Goal: Task Accomplishment & Management: Manage account settings

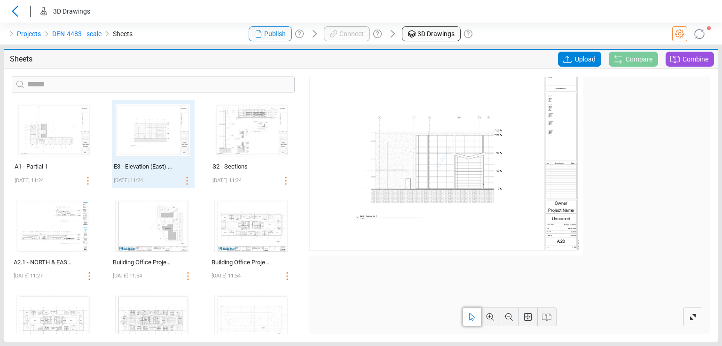
click at [526, 32] on div at bounding box center [601, 34] width 241 height 23
click at [529, 316] on icon at bounding box center [527, 316] width 11 height 11
click at [42, 168] on div "A1 - Partial 1" at bounding box center [44, 166] width 59 height 9
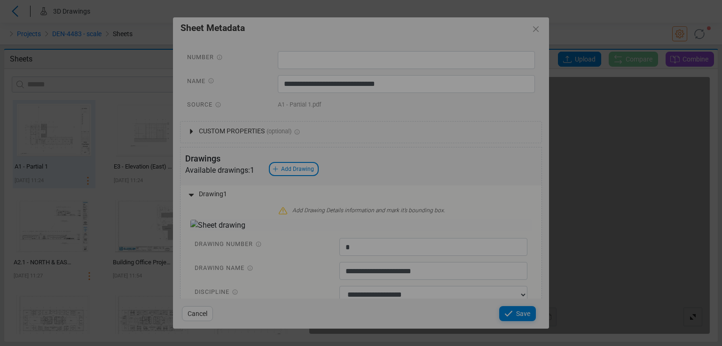
drag, startPoint x: 546, startPoint y: 134, endPoint x: 535, endPoint y: 224, distance: 90.9
click at [535, 224] on div "Loading... Loading... Loading..." at bounding box center [361, 173] width 722 height 346
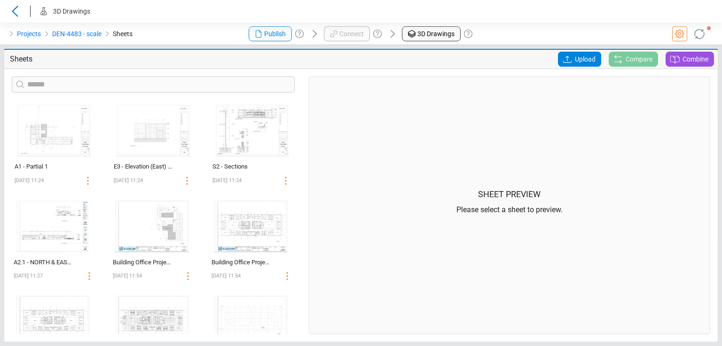
click at [315, 172] on div "Sheet Preview Please select a sheet to preview." at bounding box center [509, 206] width 401 height 258
click at [505, 59] on div "Upload Compare Combine" at bounding box center [600, 59] width 231 height 15
click at [16, 15] on icon at bounding box center [15, 11] width 6 height 11
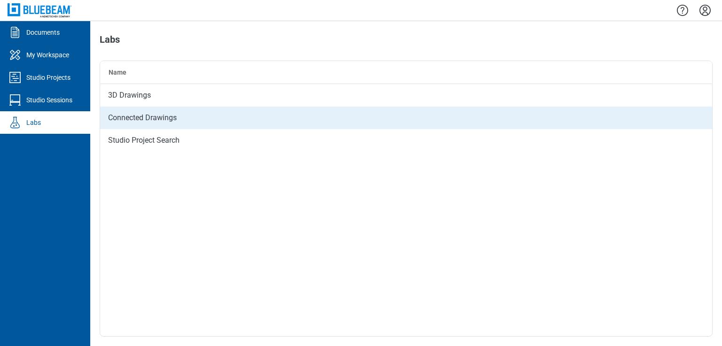
click at [124, 120] on div "Connected Drawings" at bounding box center [406, 118] width 612 height 23
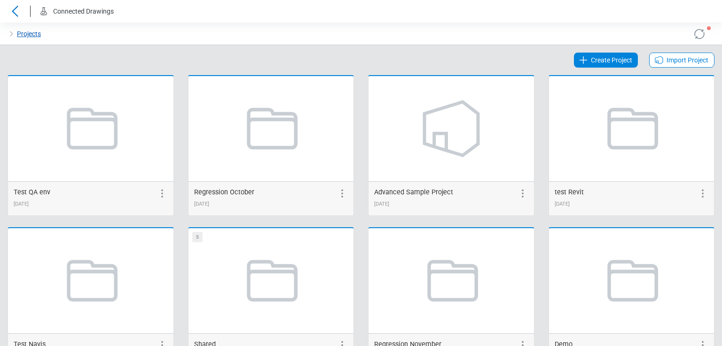
click at [29, 32] on link "Projects" at bounding box center [29, 33] width 24 height 11
click at [411, 29] on div at bounding box center [421, 34] width 120 height 23
click at [23, 33] on link "Projects" at bounding box center [29, 33] width 24 height 11
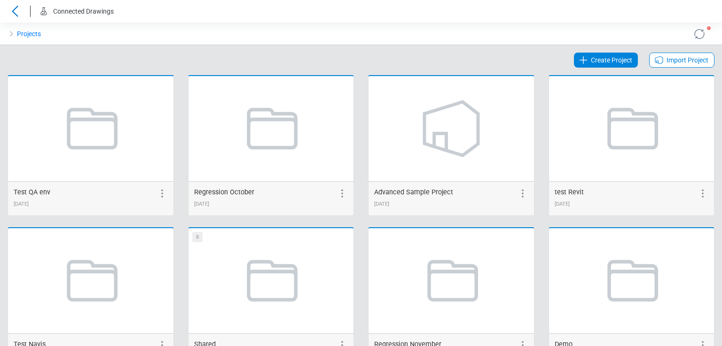
click at [692, 31] on icon at bounding box center [699, 33] width 15 height 15
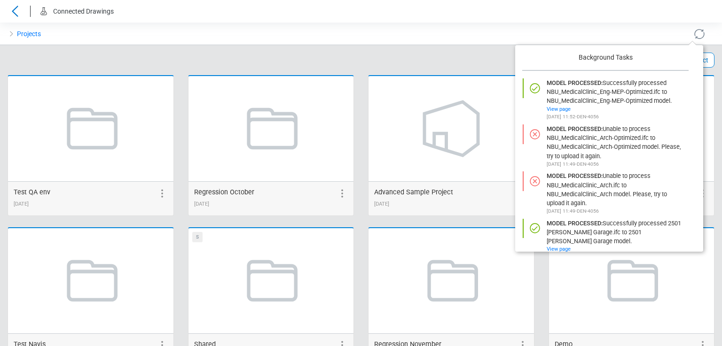
click at [692, 31] on icon at bounding box center [699, 33] width 15 height 15
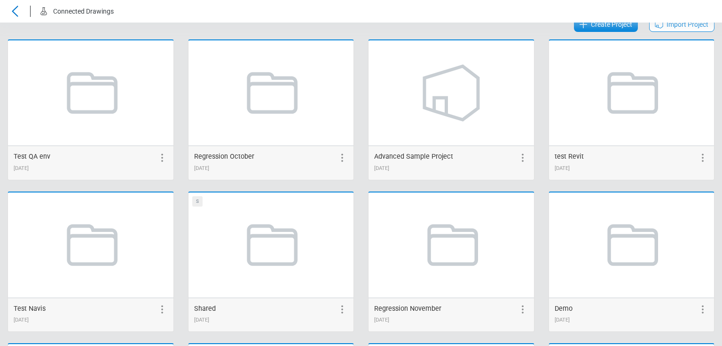
scroll to position [94, 0]
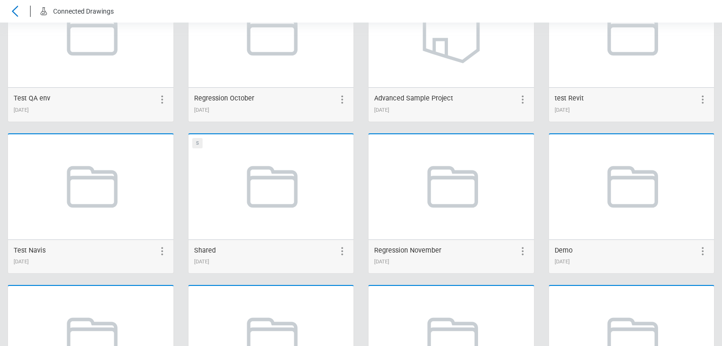
click at [342, 254] on icon at bounding box center [341, 251] width 11 height 11
click at [519, 250] on icon at bounding box center [522, 251] width 11 height 11
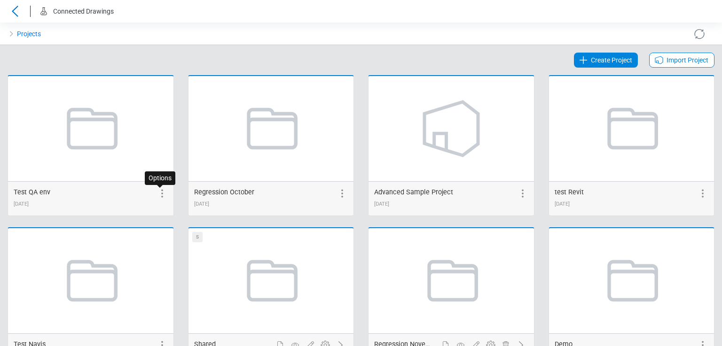
click at [160, 195] on icon at bounding box center [161, 193] width 11 height 11
click at [84, 195] on icon at bounding box center [84, 193] width 11 height 11
click at [162, 196] on icon at bounding box center [161, 193] width 11 height 11
click at [101, 195] on icon at bounding box center [100, 193] width 8 height 5
click at [156, 193] on icon at bounding box center [161, 193] width 11 height 11
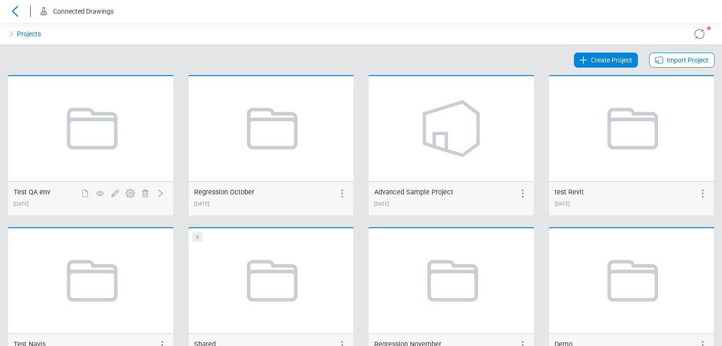
click at [160, 193] on icon at bounding box center [160, 193] width 11 height 11
click at [160, 193] on icon at bounding box center [161, 193] width 11 height 11
click at [114, 195] on icon at bounding box center [115, 194] width 8 height 8
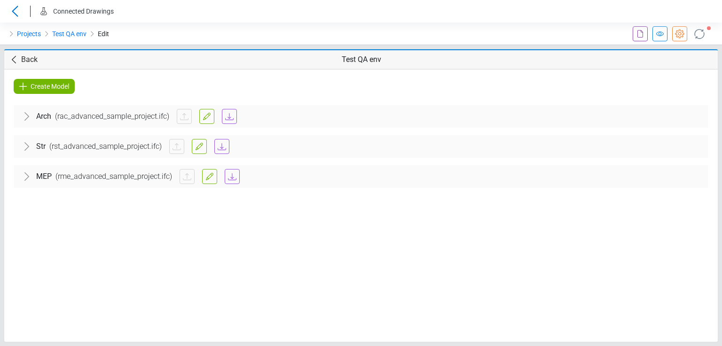
click at [24, 59] on span "Back" at bounding box center [29, 59] width 16 height 11
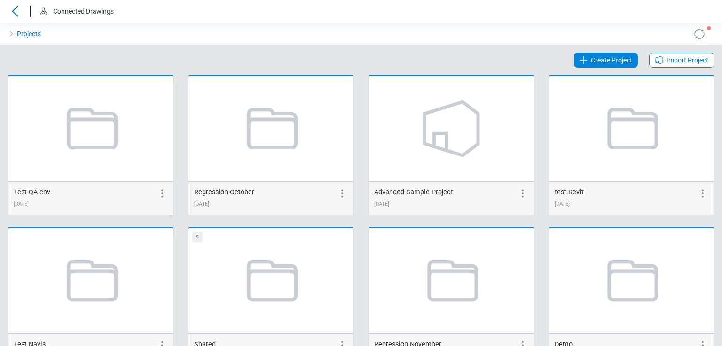
click at [162, 188] on icon at bounding box center [161, 193] width 11 height 11
click at [130, 193] on icon at bounding box center [130, 193] width 11 height 11
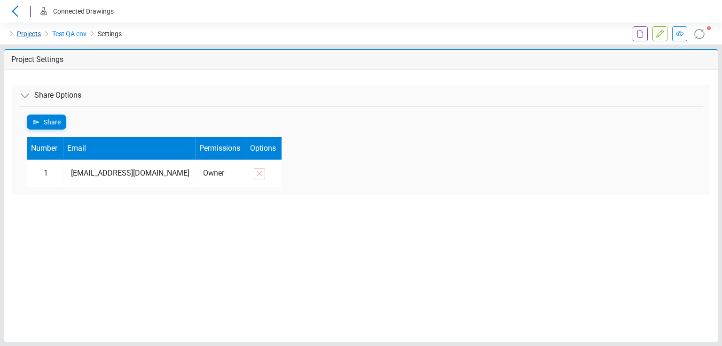
click at [27, 36] on link "Projects" at bounding box center [29, 33] width 24 height 11
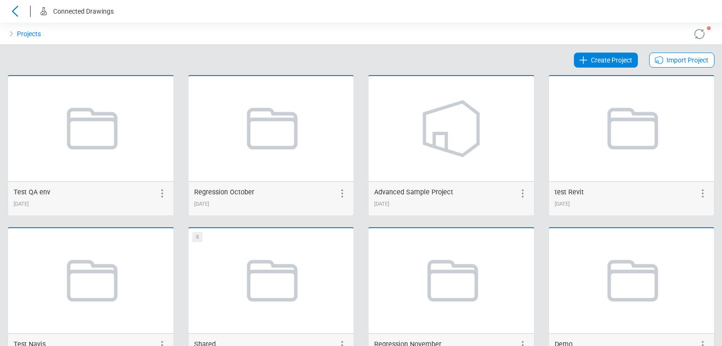
click at [159, 195] on icon at bounding box center [161, 193] width 11 height 11
click at [145, 192] on icon at bounding box center [145, 194] width 6 height 8
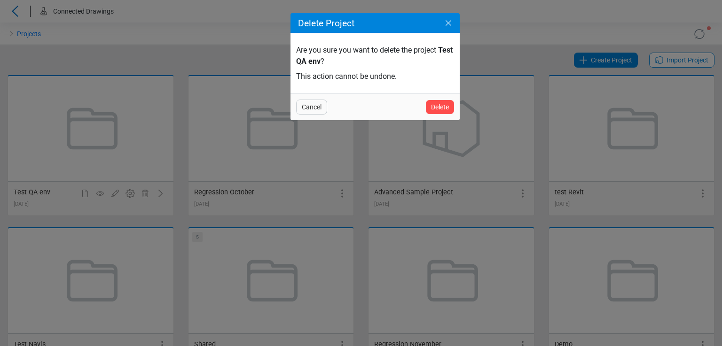
click at [452, 22] on icon "Close" at bounding box center [448, 22] width 11 height 11
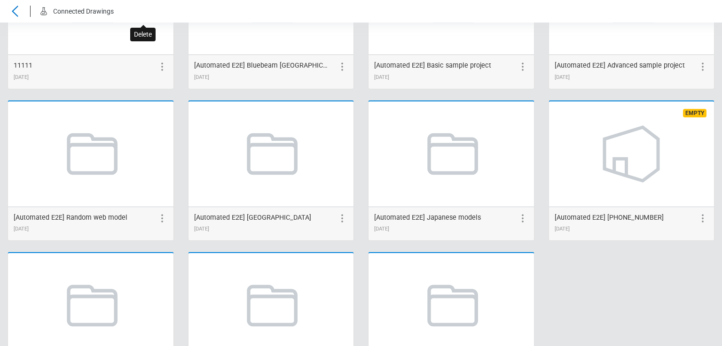
scroll to position [1710, 0]
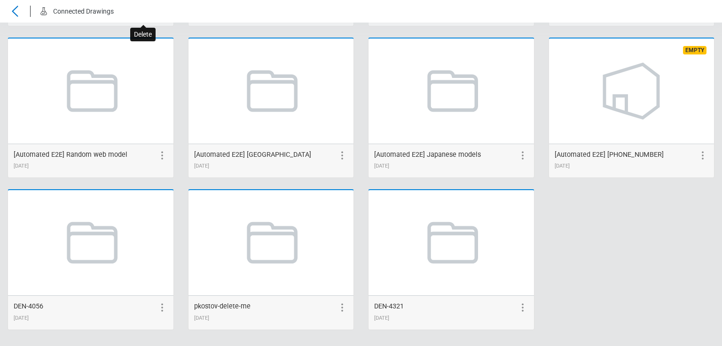
click at [697, 153] on icon at bounding box center [702, 155] width 11 height 11
click at [636, 154] on icon at bounding box center [640, 155] width 11 height 11
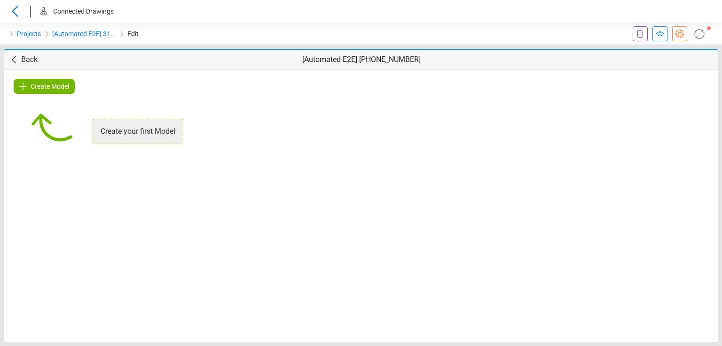
click at [426, 226] on div "Create Model Create your first Model" at bounding box center [360, 206] width 713 height 273
click at [22, 31] on link "Projects" at bounding box center [29, 33] width 24 height 11
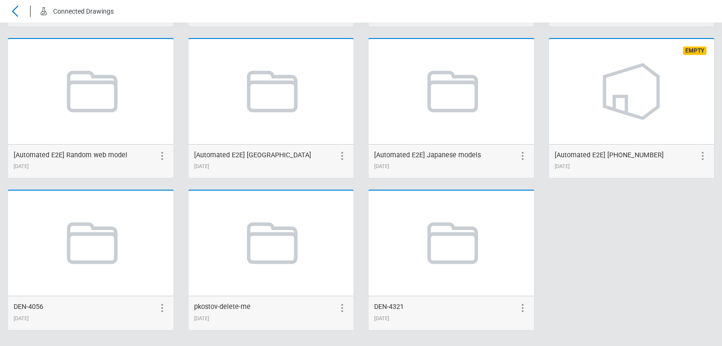
scroll to position [1710, 0]
click at [701, 155] on circle at bounding box center [701, 155] width 1 height 1
click at [635, 152] on icon at bounding box center [640, 155] width 11 height 11
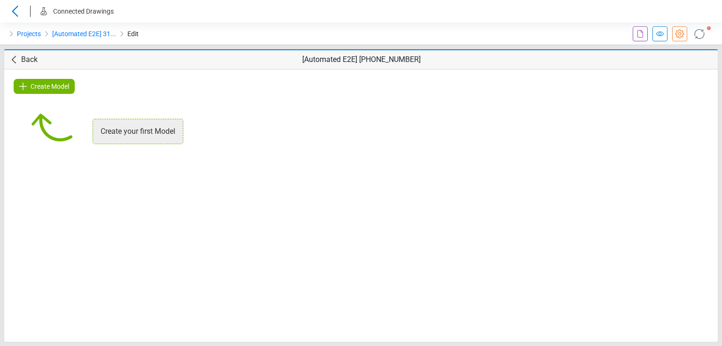
click at [22, 60] on span "Back" at bounding box center [29, 59] width 16 height 11
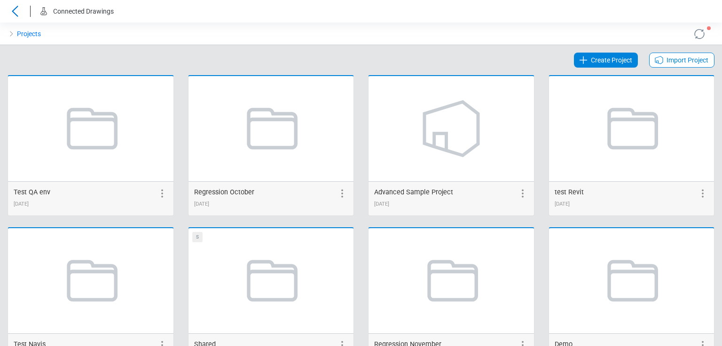
click at [591, 60] on span "Create Project" at bounding box center [611, 60] width 41 height 11
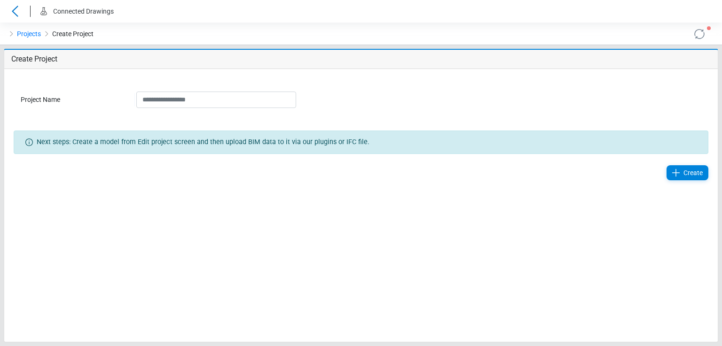
click at [312, 207] on div "Project Name Next steps: Create a model from Edit project screen and then uploa…" at bounding box center [360, 205] width 713 height 273
click at [704, 40] on icon at bounding box center [699, 33] width 15 height 15
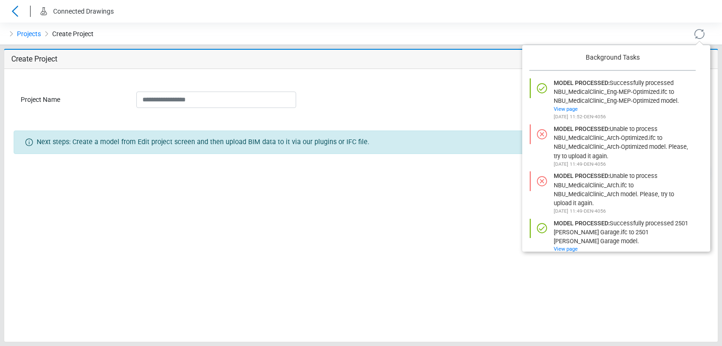
click at [701, 33] on icon at bounding box center [699, 33] width 15 height 15
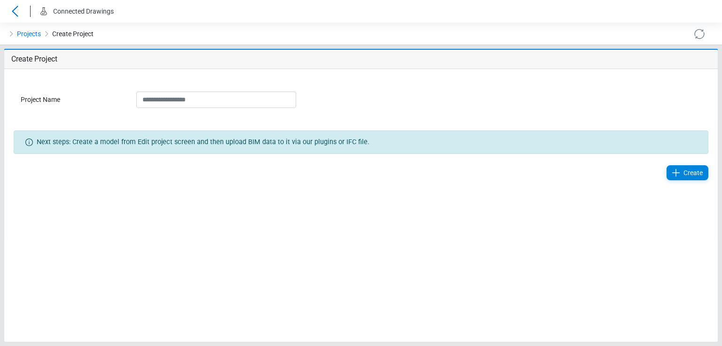
click at [82, 33] on span "Create Project" at bounding box center [72, 33] width 41 height 11
click at [30, 35] on link "Projects" at bounding box center [29, 33] width 24 height 11
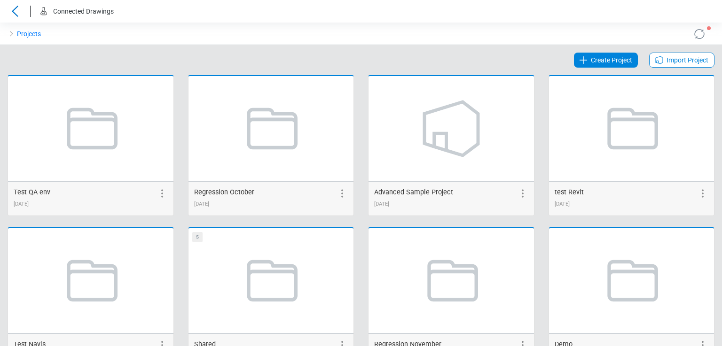
click at [591, 63] on span "Create Project" at bounding box center [611, 60] width 41 height 11
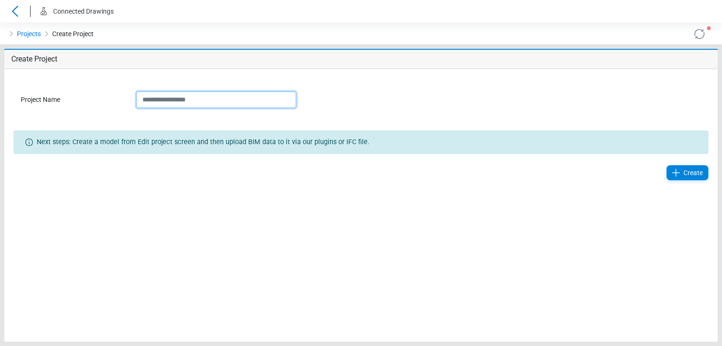
click at [154, 103] on input "Project Name" at bounding box center [216, 100] width 160 height 16
type input "*"
type input "**********"
click at [685, 173] on span "Create" at bounding box center [692, 172] width 19 height 11
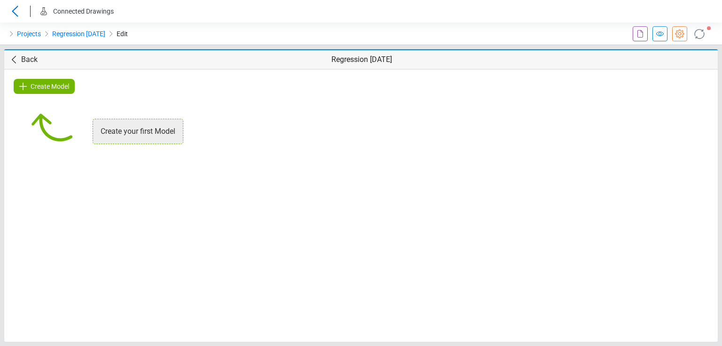
click at [15, 31] on li "Projects" at bounding box center [23, 33] width 35 height 15
click at [23, 31] on link "Projects" at bounding box center [29, 33] width 24 height 11
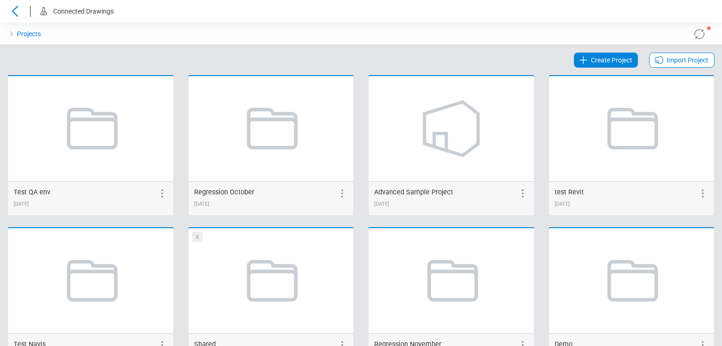
click at [607, 61] on span "Create Project" at bounding box center [611, 60] width 41 height 11
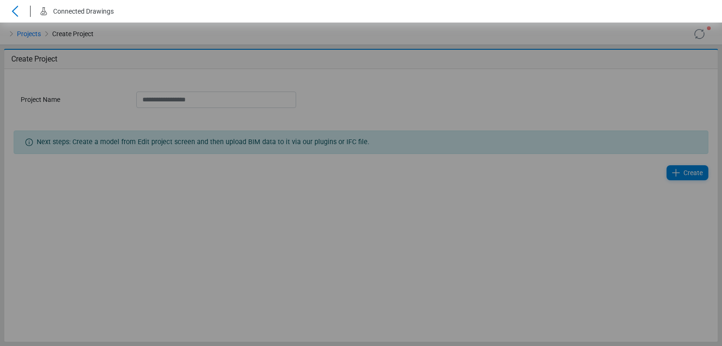
click at [155, 100] on div "Loading... Loading... Loading..." at bounding box center [361, 185] width 722 height 324
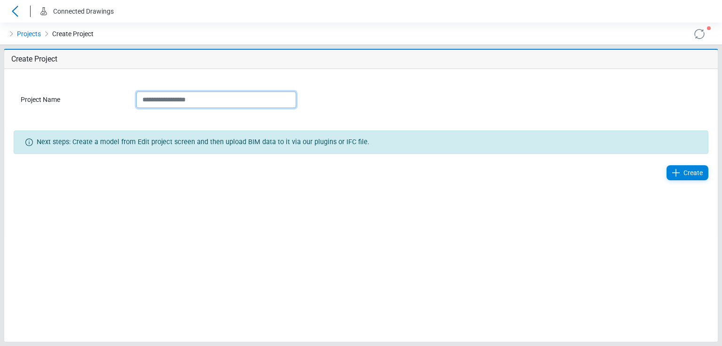
click at [159, 101] on input "Project Name" at bounding box center [216, 100] width 160 height 16
type input "******"
click at [22, 38] on link "Projects" at bounding box center [29, 33] width 24 height 11
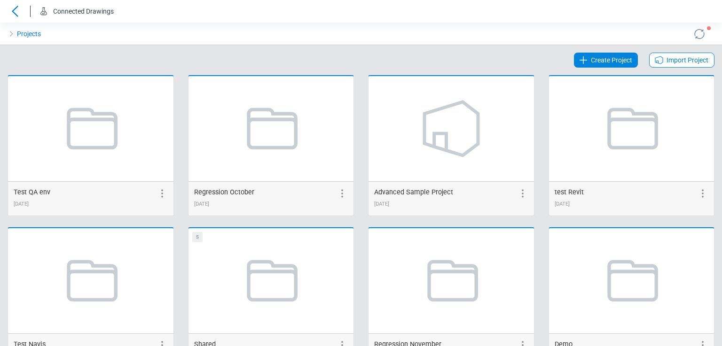
click at [609, 58] on span "Create Project" at bounding box center [611, 60] width 41 height 11
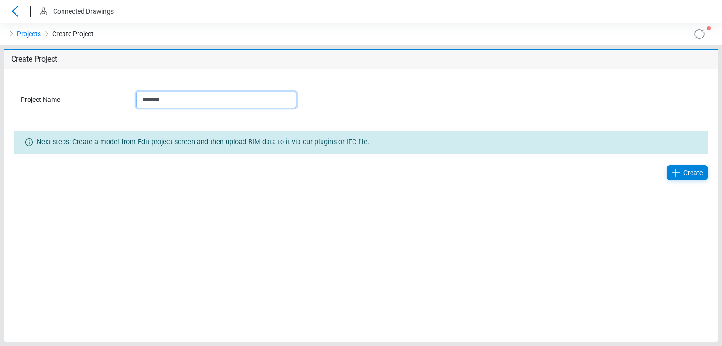
type input "********"
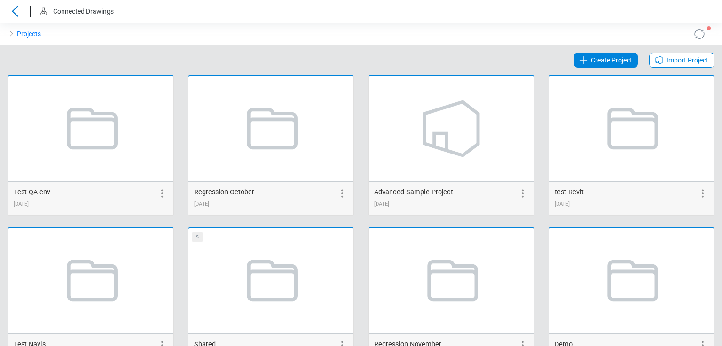
click at [614, 57] on span "Create Project" at bounding box center [611, 60] width 41 height 11
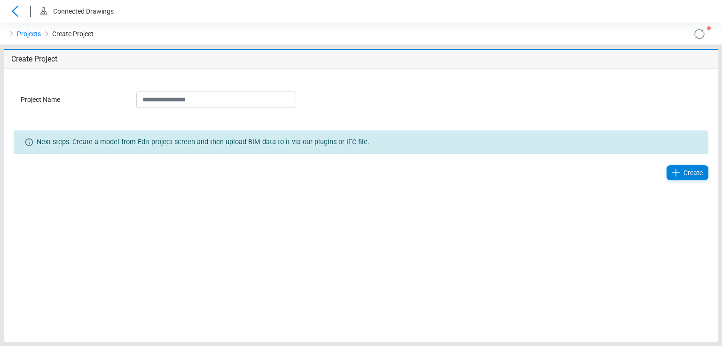
click at [159, 101] on input "Project Name" at bounding box center [216, 100] width 160 height 16
type input "********"
click at [9, 15] on icon at bounding box center [15, 11] width 15 height 11
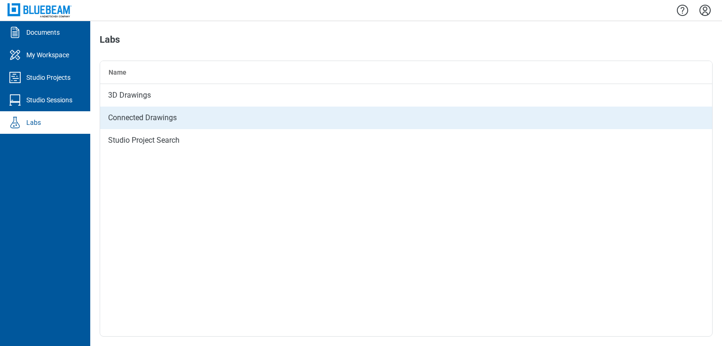
click at [133, 114] on div "Connected Drawings" at bounding box center [406, 118] width 612 height 23
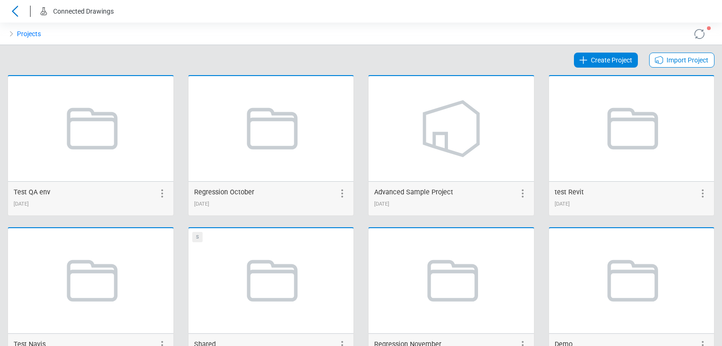
click at [591, 55] on span "Create Project" at bounding box center [611, 60] width 41 height 11
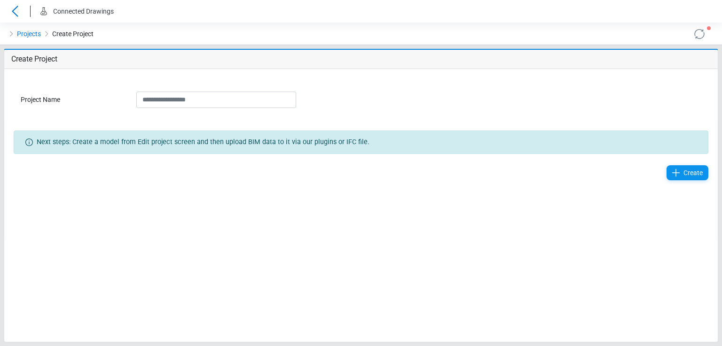
click at [681, 170] on icon at bounding box center [675, 172] width 11 height 11
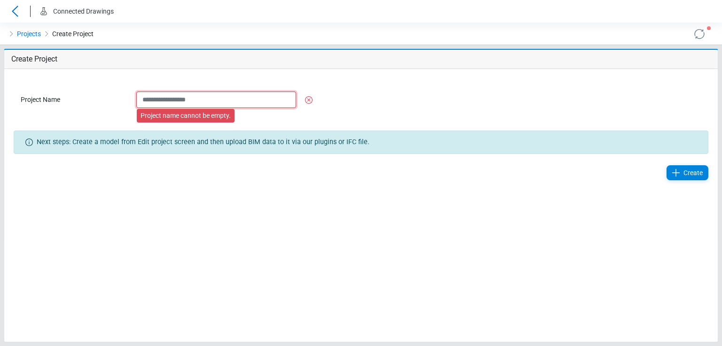
click at [152, 101] on input "Project Name" at bounding box center [216, 100] width 160 height 16
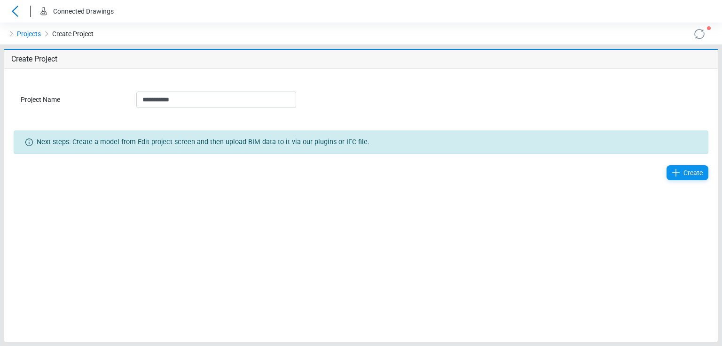
click at [690, 171] on span "Create" at bounding box center [692, 172] width 19 height 11
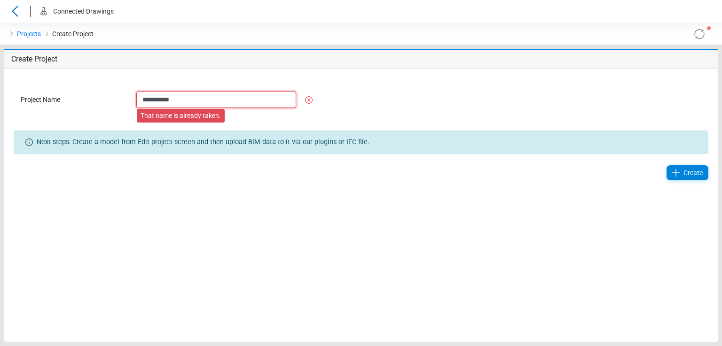
click at [143, 100] on input "**********" at bounding box center [216, 100] width 160 height 16
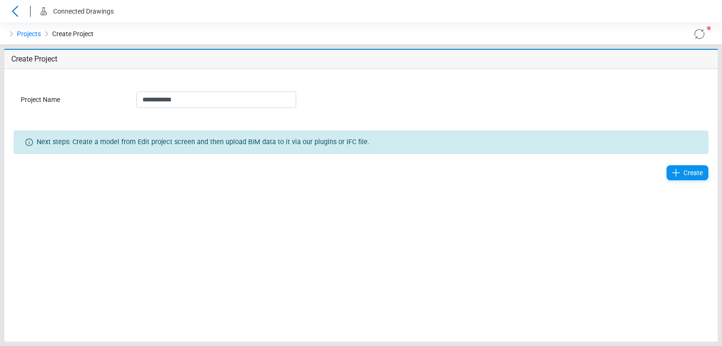
click at [682, 171] on div "Create" at bounding box center [687, 172] width 42 height 15
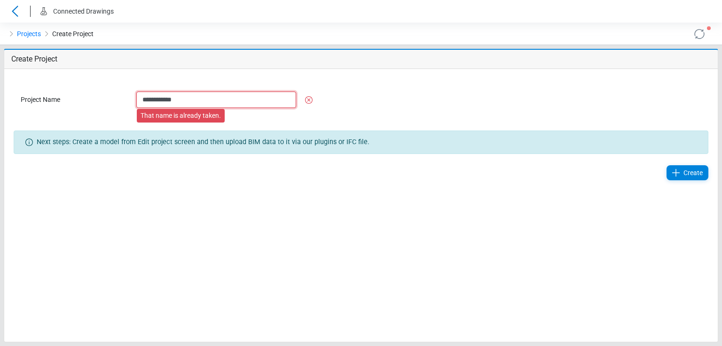
click at [191, 99] on input "**********" at bounding box center [216, 100] width 160 height 16
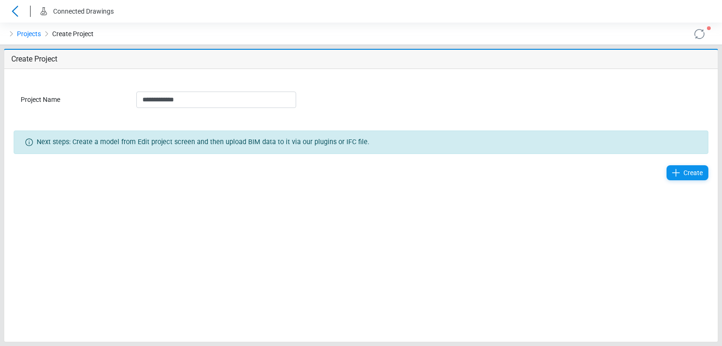
click at [687, 178] on span "Create" at bounding box center [692, 172] width 19 height 11
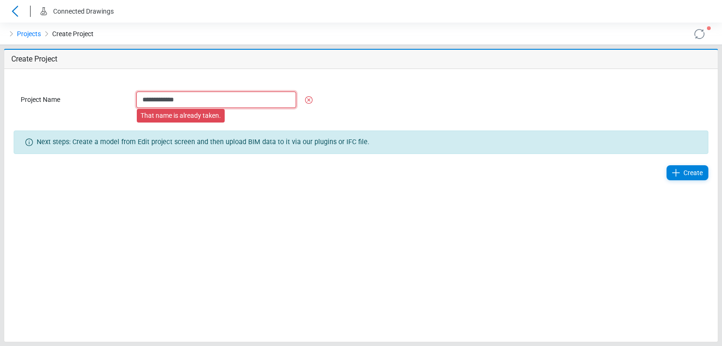
click at [190, 98] on input "**********" at bounding box center [216, 100] width 160 height 16
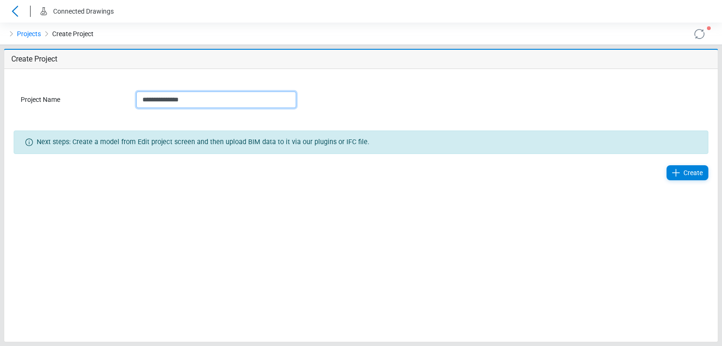
click at [140, 101] on input "**********" at bounding box center [216, 100] width 160 height 16
click at [672, 174] on icon at bounding box center [675, 172] width 11 height 11
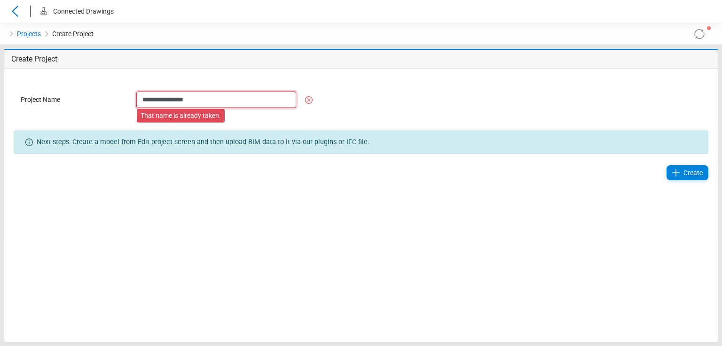
drag, startPoint x: 199, startPoint y: 102, endPoint x: 108, endPoint y: 101, distance: 90.7
click at [108, 101] on div "**********" at bounding box center [361, 100] width 694 height 62
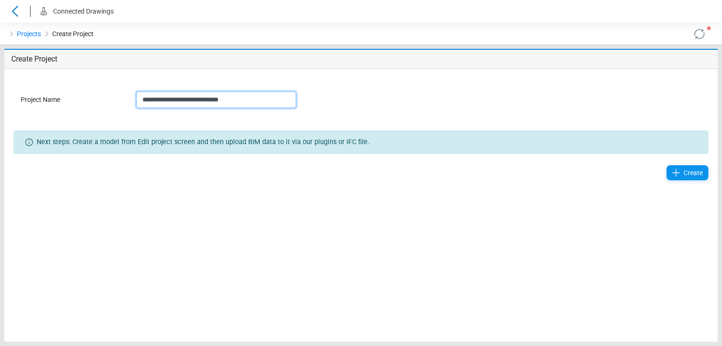
type input "**********"
click at [681, 172] on icon at bounding box center [675, 172] width 11 height 11
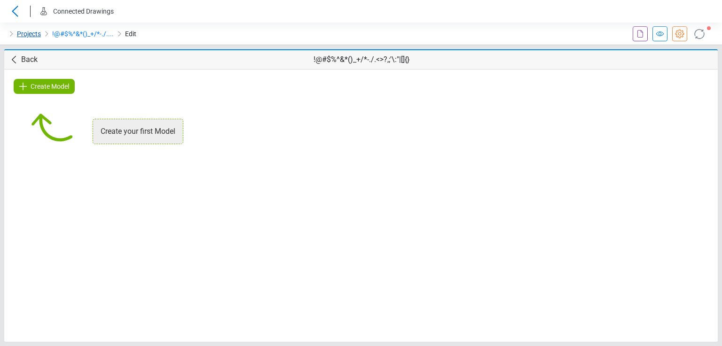
click at [27, 31] on link "Projects" at bounding box center [29, 33] width 24 height 11
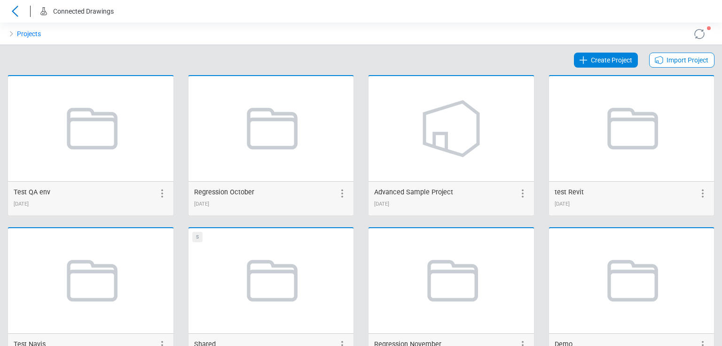
click at [607, 56] on span "Create Project" at bounding box center [611, 60] width 41 height 11
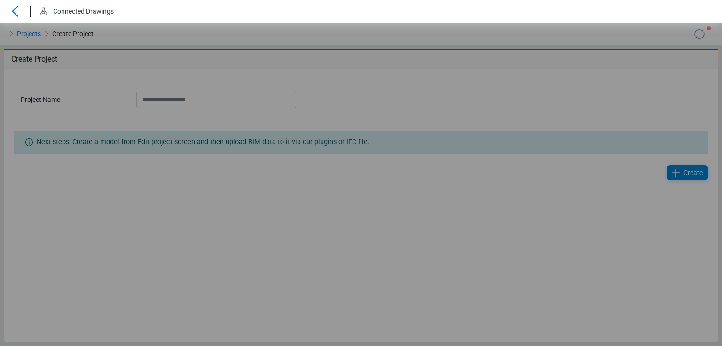
click at [257, 93] on div "Loading... Loading... Loading..." at bounding box center [361, 185] width 722 height 324
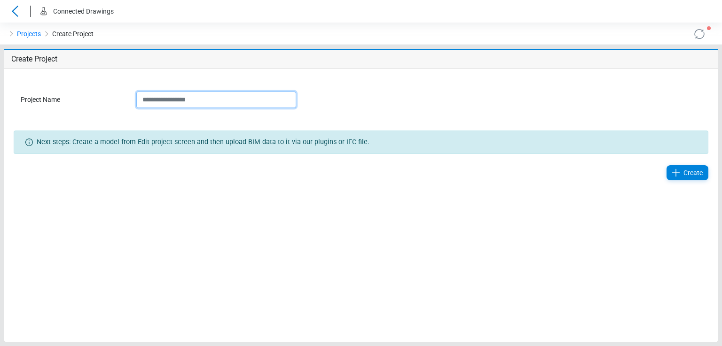
click at [257, 97] on input "Project Name" at bounding box center [216, 100] width 160 height 16
paste input "**********"
type input "**********"
click at [693, 167] on span "Create" at bounding box center [692, 172] width 19 height 11
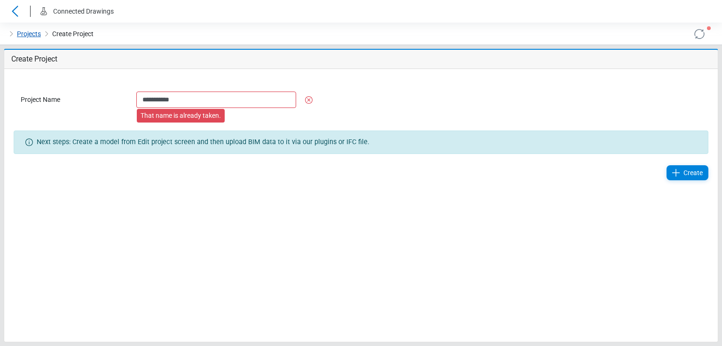
click at [28, 37] on link "Projects" at bounding box center [29, 33] width 24 height 11
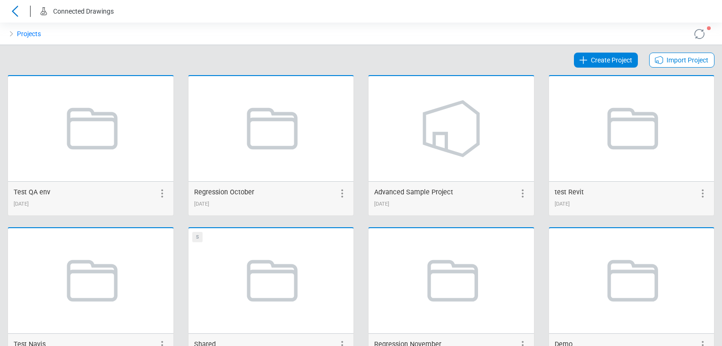
scroll to position [919, 0]
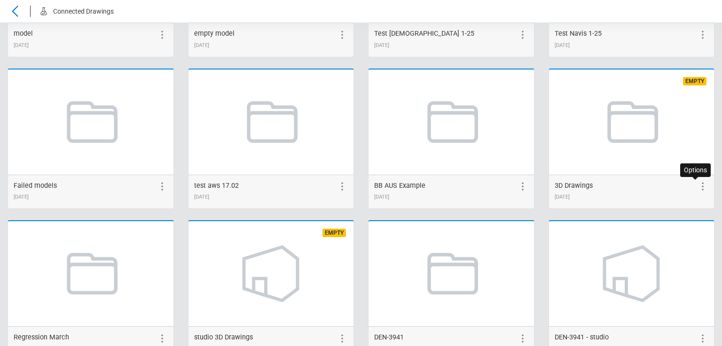
click at [697, 185] on icon at bounding box center [702, 186] width 11 height 11
click at [683, 187] on icon at bounding box center [686, 187] width 6 height 8
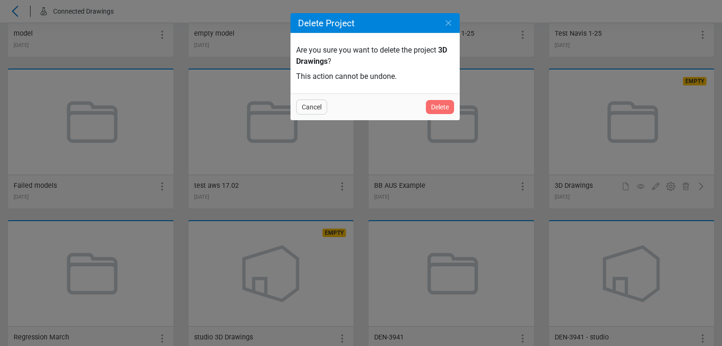
click at [439, 107] on span "Delete" at bounding box center [440, 106] width 18 height 11
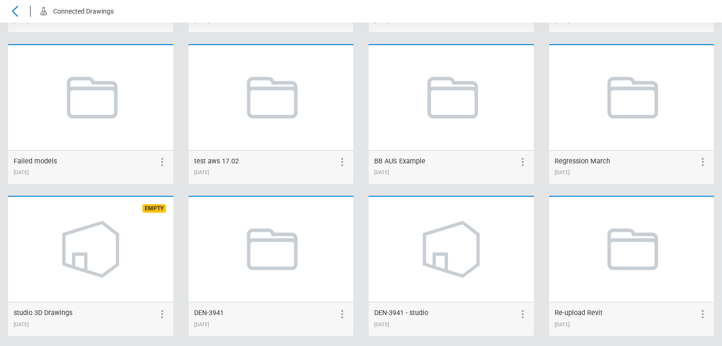
scroll to position [0, 0]
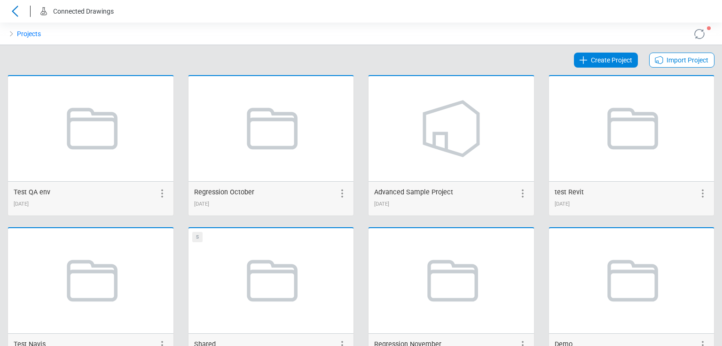
click at [592, 62] on span "Create Project" at bounding box center [611, 60] width 41 height 11
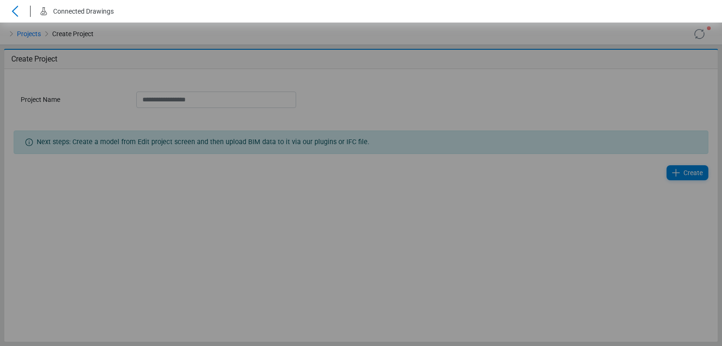
click at [206, 98] on div "Loading... Loading... Loading..." at bounding box center [361, 185] width 722 height 324
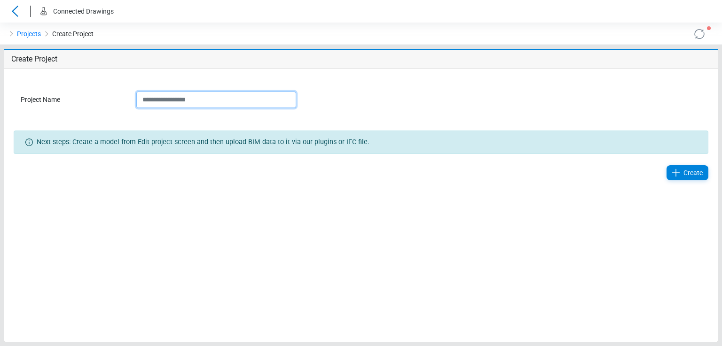
click at [199, 101] on input "Project Name" at bounding box center [216, 100] width 160 height 16
paste input "**********"
type input "**********"
click at [675, 169] on icon at bounding box center [675, 172] width 11 height 11
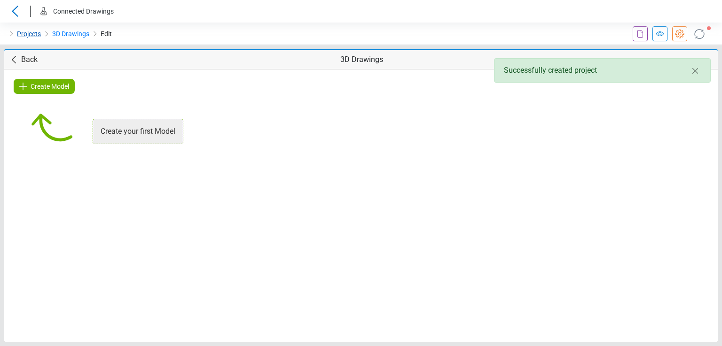
click at [30, 33] on link "Projects" at bounding box center [29, 33] width 24 height 11
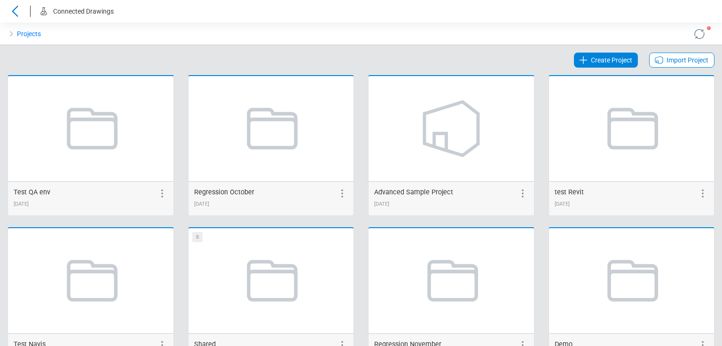
click at [613, 63] on span "Create Project" at bounding box center [611, 60] width 41 height 11
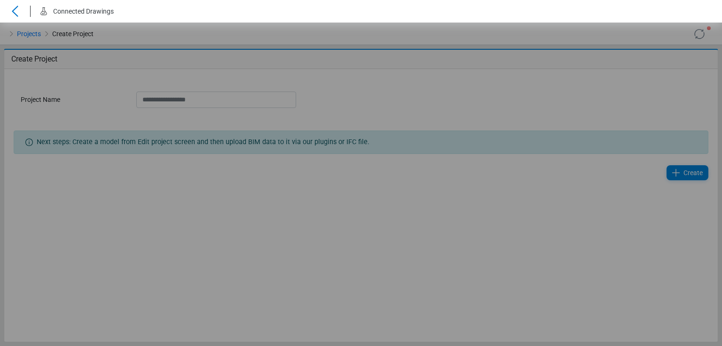
click at [176, 101] on div "Loading... Loading... Loading..." at bounding box center [361, 185] width 722 height 324
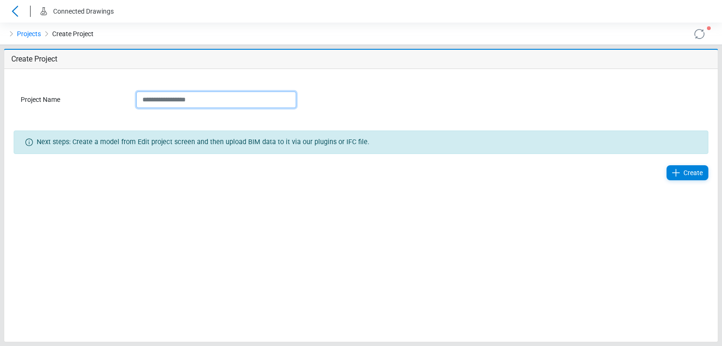
click at [175, 101] on input "Project Name" at bounding box center [216, 100] width 160 height 16
paste input "**********"
type input "**********"
click at [677, 167] on icon at bounding box center [675, 172] width 11 height 11
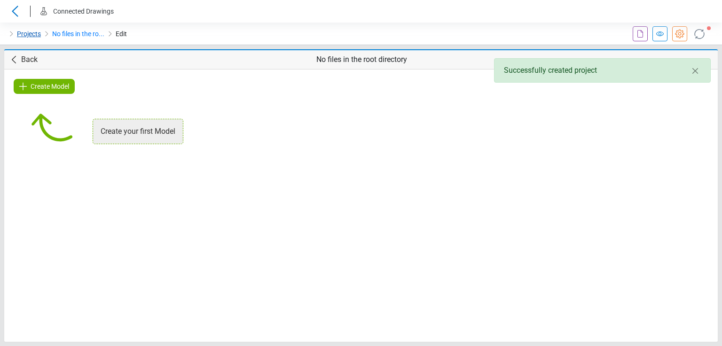
click at [21, 34] on link "Projects" at bounding box center [29, 33] width 24 height 11
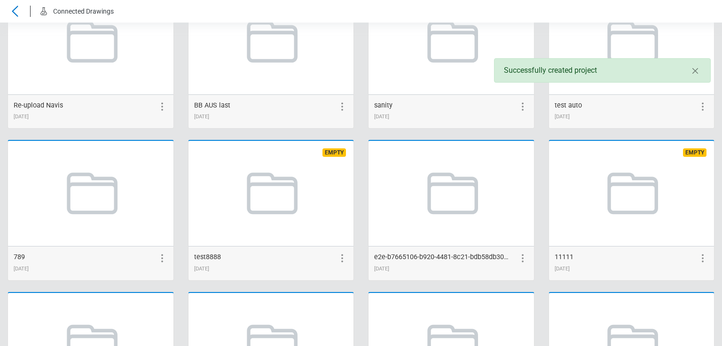
scroll to position [1862, 0]
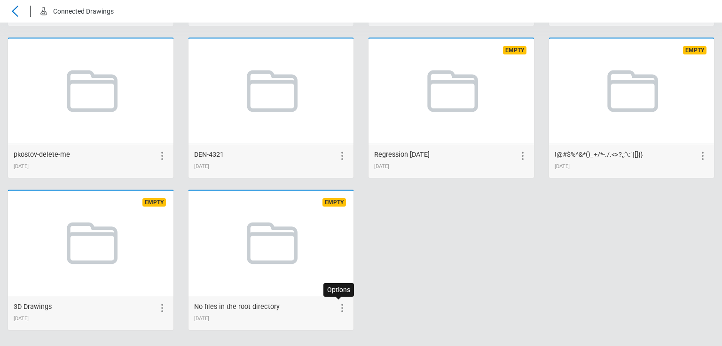
click at [336, 306] on icon at bounding box center [341, 308] width 11 height 11
click at [319, 304] on icon at bounding box center [324, 308] width 11 height 11
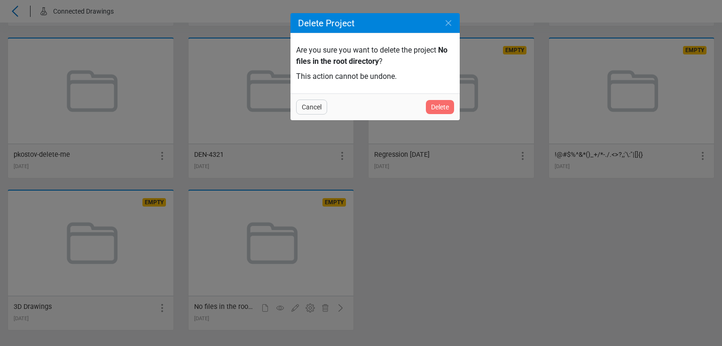
click at [432, 112] on div "Delete" at bounding box center [440, 107] width 28 height 14
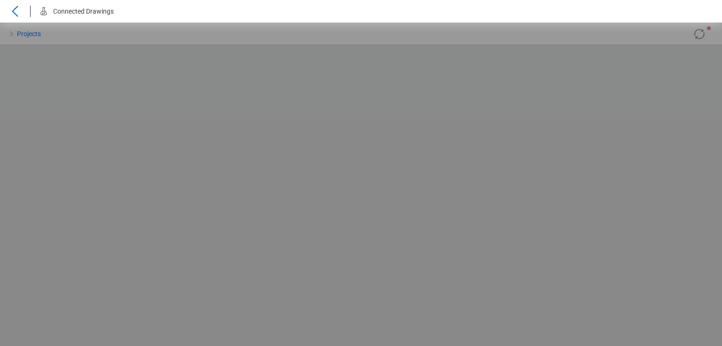
scroll to position [0, 0]
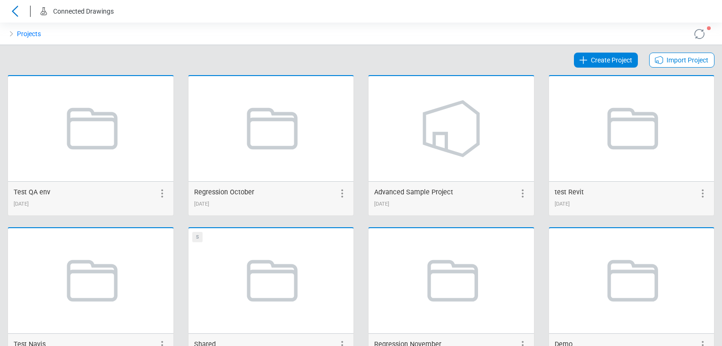
click at [592, 62] on span "Create Project" at bounding box center [611, 60] width 41 height 11
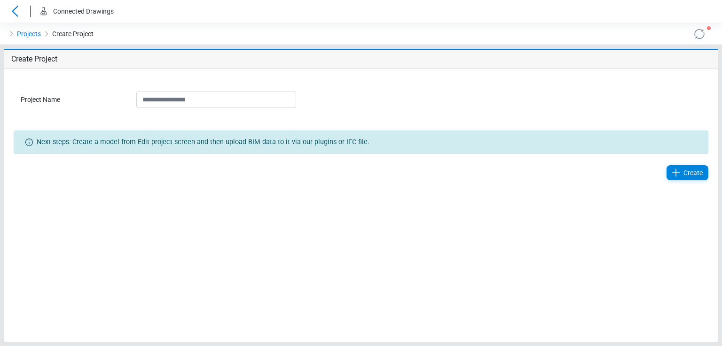
click at [237, 102] on input "Project Name" at bounding box center [216, 100] width 160 height 16
type input "**********"
click at [685, 170] on span "Create" at bounding box center [692, 172] width 19 height 11
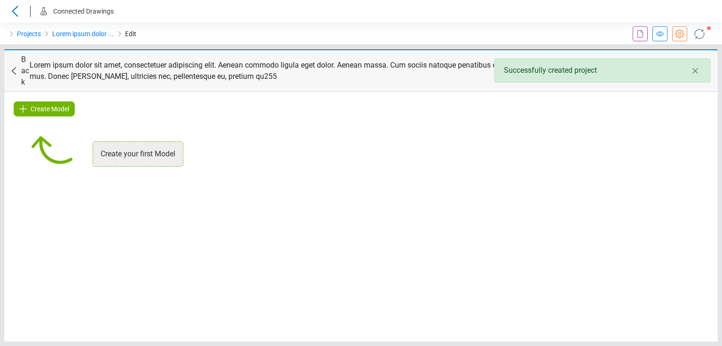
click at [16, 65] on icon at bounding box center [13, 70] width 11 height 11
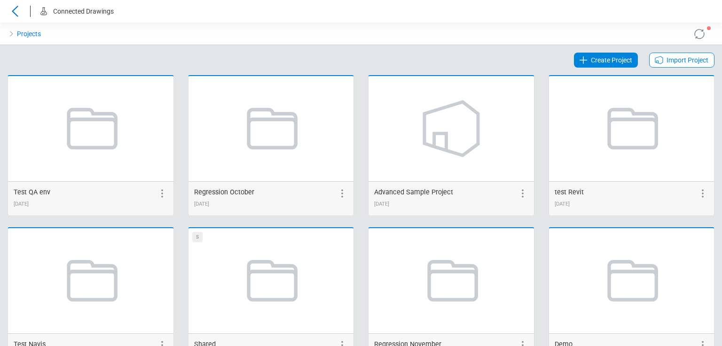
click at [584, 59] on link "Create Project" at bounding box center [606, 60] width 64 height 15
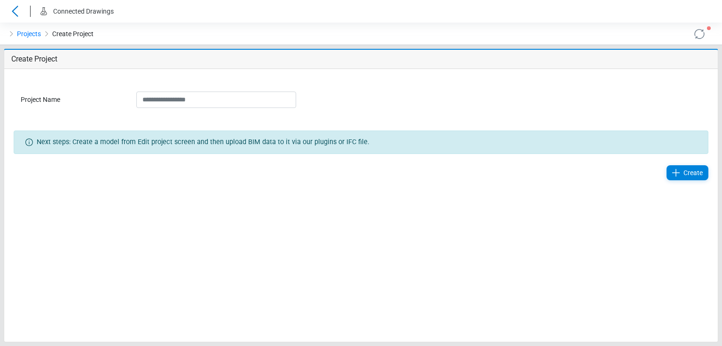
click at [267, 100] on input "Project Name" at bounding box center [216, 100] width 160 height 16
type input "**********"
click at [683, 170] on div "Create" at bounding box center [687, 172] width 42 height 15
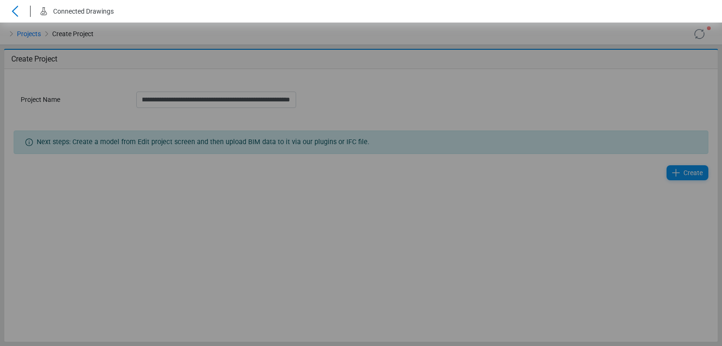
scroll to position [0, 0]
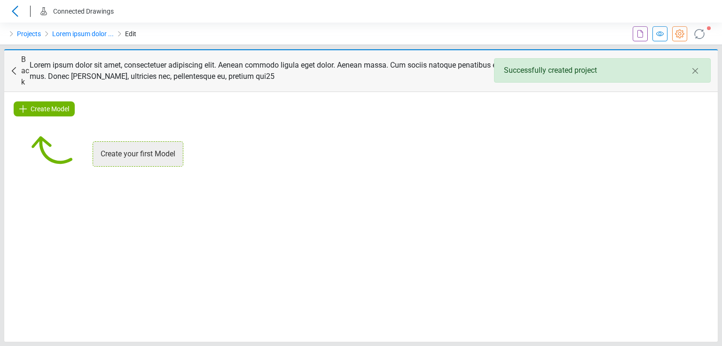
click at [18, 67] on icon at bounding box center [13, 70] width 11 height 11
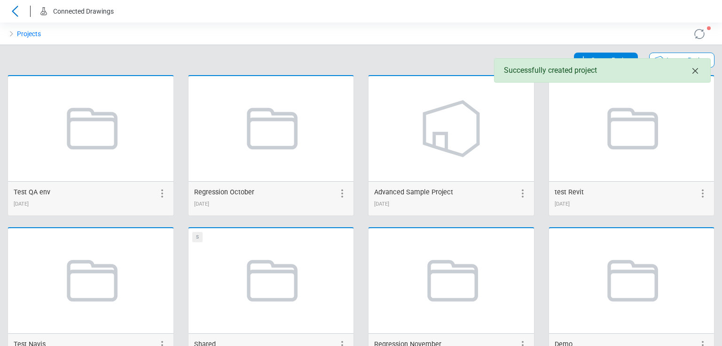
click at [694, 72] on icon "Close" at bounding box center [695, 71] width 6 height 6
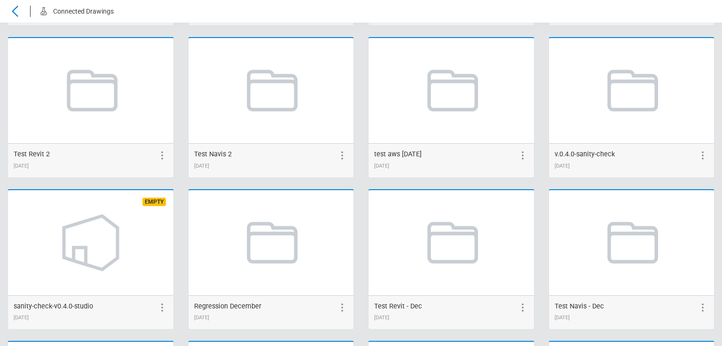
scroll to position [1862, 0]
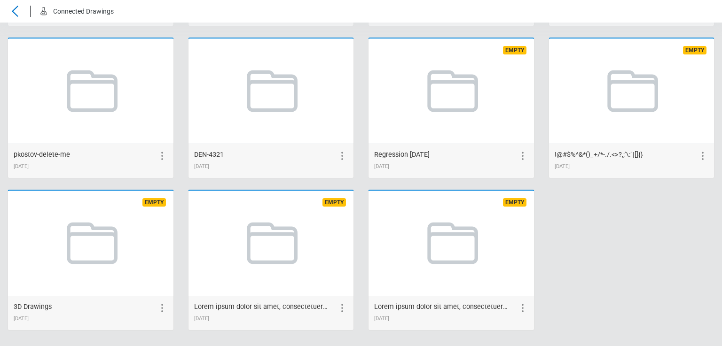
click at [518, 306] on icon at bounding box center [522, 308] width 11 height 11
click at [500, 303] on icon at bounding box center [505, 308] width 11 height 11
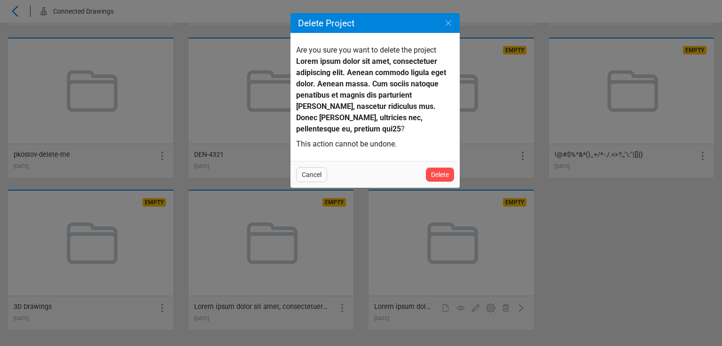
click at [501, 175] on div "Delete Project Are you sure you want to delete the project Lorem ipsum dolor si…" at bounding box center [361, 173] width 722 height 346
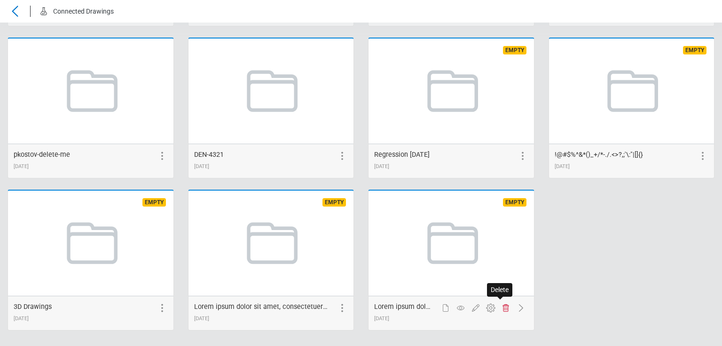
click at [502, 305] on icon at bounding box center [505, 308] width 6 height 8
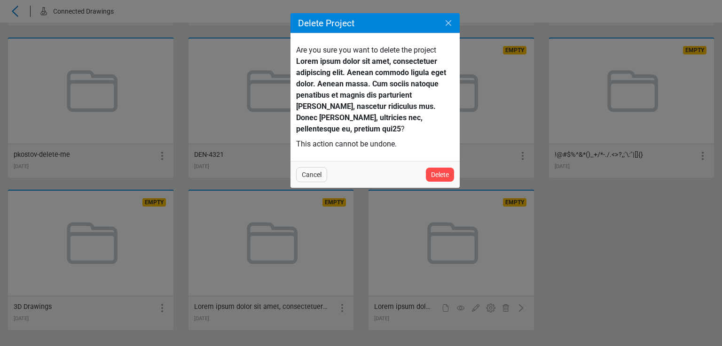
click at [446, 23] on icon "Close" at bounding box center [448, 22] width 11 height 11
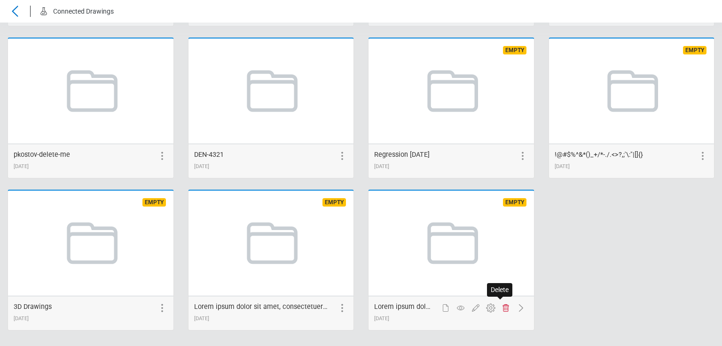
click at [502, 310] on icon at bounding box center [505, 308] width 11 height 11
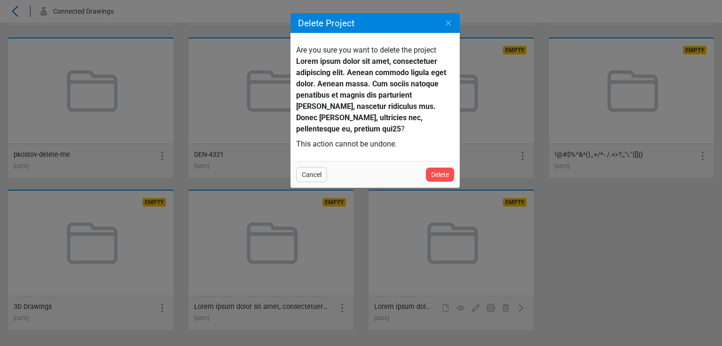
click at [308, 171] on span "Cancel" at bounding box center [312, 174] width 20 height 11
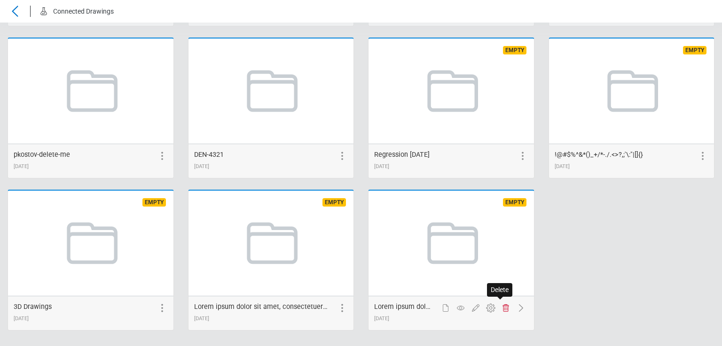
click at [500, 305] on icon at bounding box center [505, 308] width 11 height 11
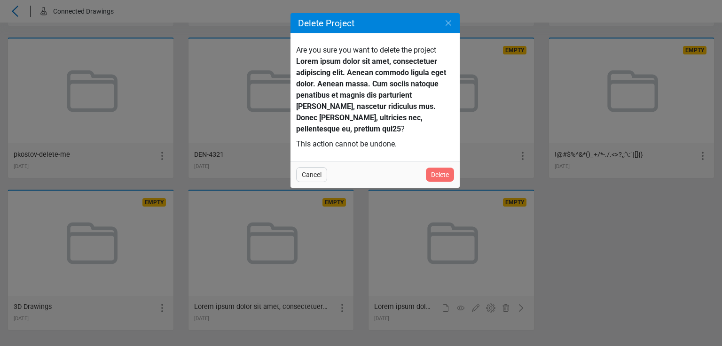
click at [440, 175] on span "Delete" at bounding box center [440, 174] width 18 height 11
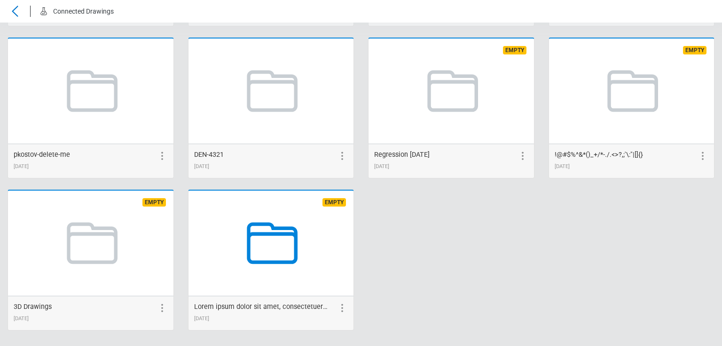
click at [252, 242] on icon at bounding box center [270, 243] width 71 height 71
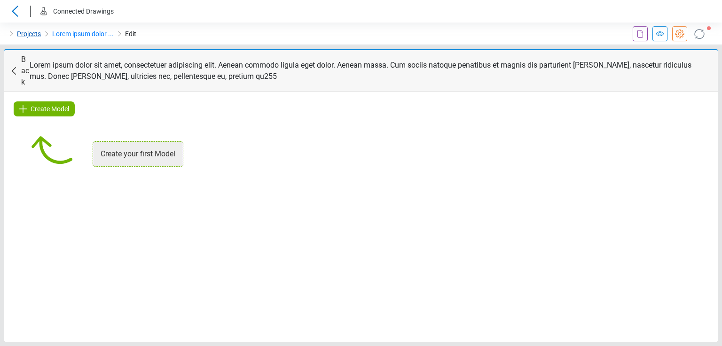
click at [31, 33] on link "Projects" at bounding box center [29, 33] width 24 height 11
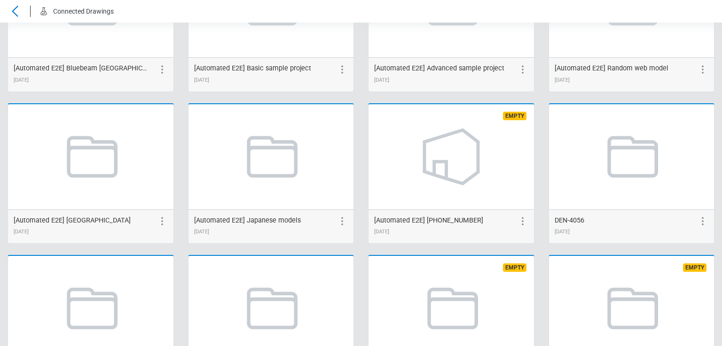
scroll to position [1862, 0]
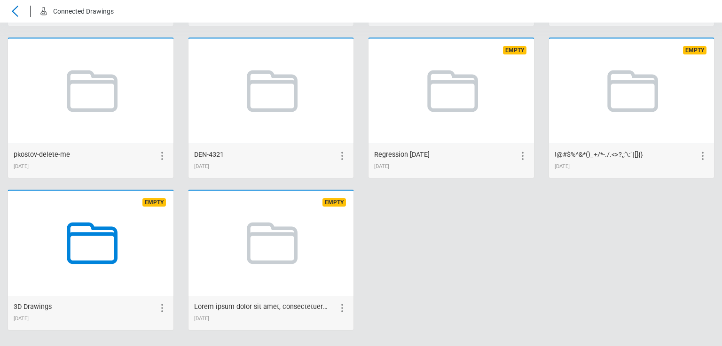
click at [86, 249] on icon at bounding box center [90, 243] width 71 height 71
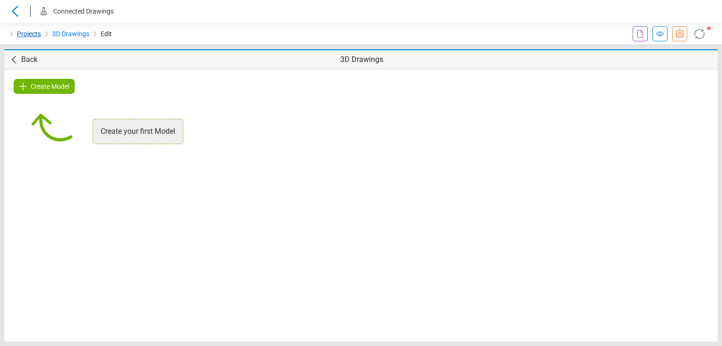
click at [30, 36] on link "Projects" at bounding box center [29, 33] width 24 height 11
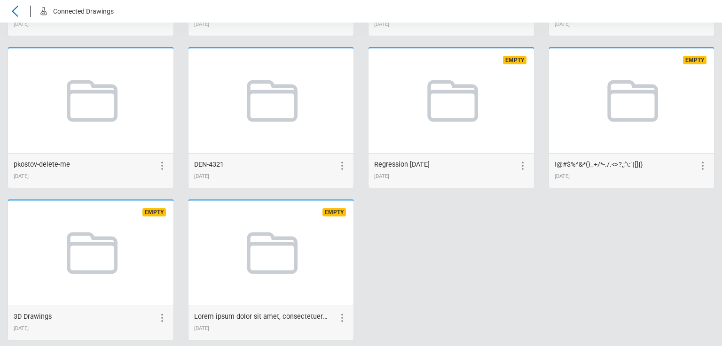
scroll to position [1862, 0]
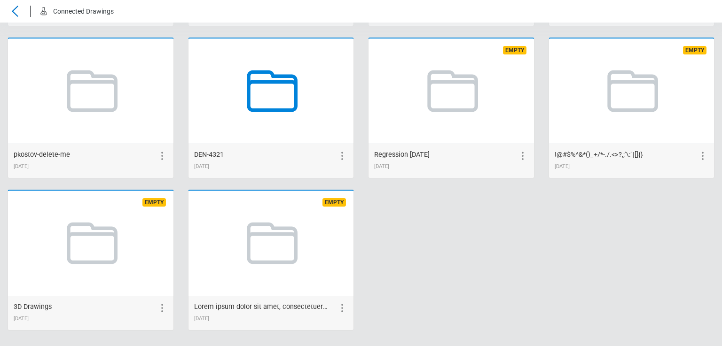
click at [256, 100] on icon at bounding box center [270, 90] width 71 height 71
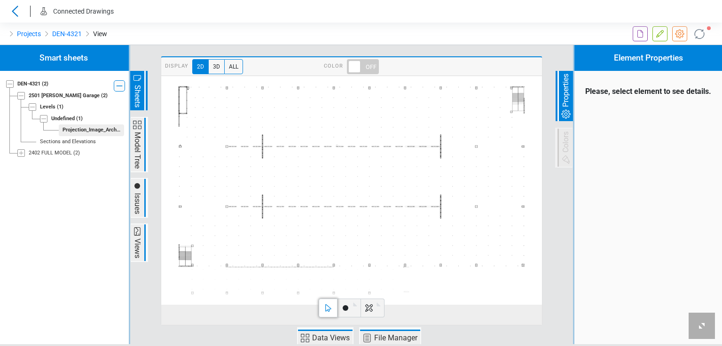
click at [214, 66] on span "3D" at bounding box center [216, 66] width 16 height 15
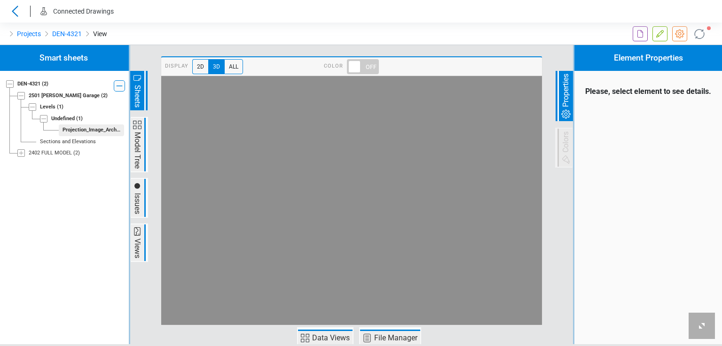
click at [51, 151] on div "2402 FULL MODEL" at bounding box center [50, 153] width 43 height 8
click at [31, 164] on icon at bounding box center [32, 165] width 5 height 5
click at [42, 174] on icon at bounding box center [44, 176] width 8 height 8
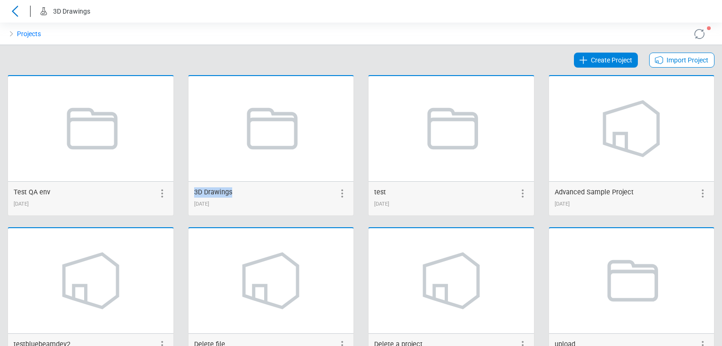
drag, startPoint x: 189, startPoint y: 191, endPoint x: 228, endPoint y: 192, distance: 39.0
click at [228, 192] on div "3D Drawings 10/04/2024" at bounding box center [270, 198] width 165 height 34
copy span "3D Drawings"
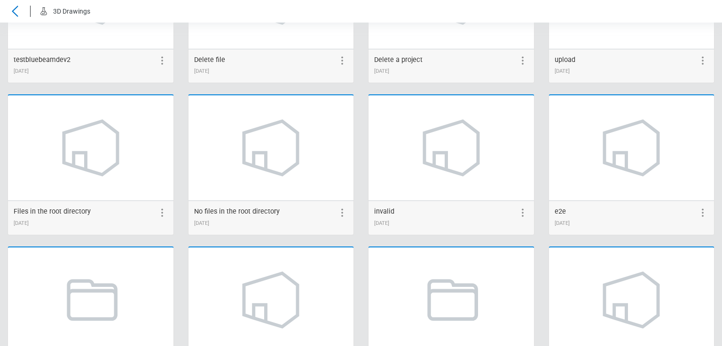
scroll to position [282, 0]
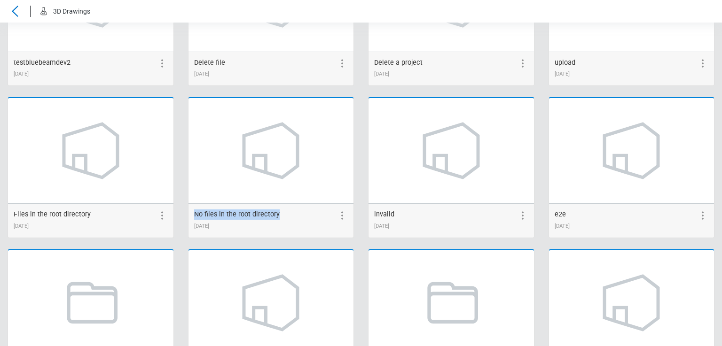
drag, startPoint x: 191, startPoint y: 213, endPoint x: 275, endPoint y: 214, distance: 84.6
click at [275, 214] on div "No files in the root directory 11/12/2024" at bounding box center [270, 220] width 165 height 34
copy span "No files in the root directory"
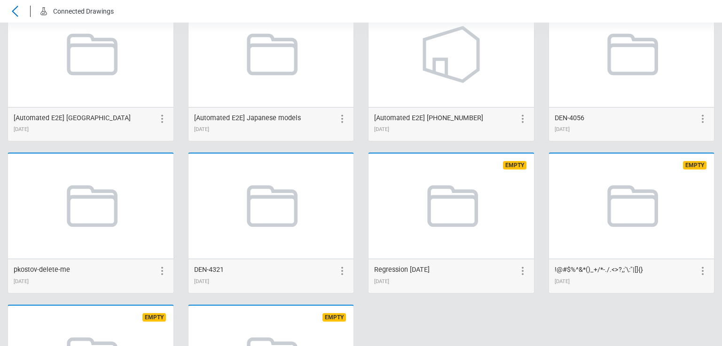
scroll to position [1721, 0]
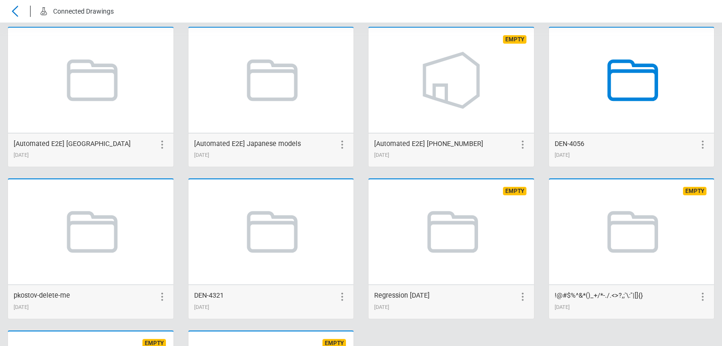
click at [625, 87] on icon at bounding box center [630, 80] width 71 height 71
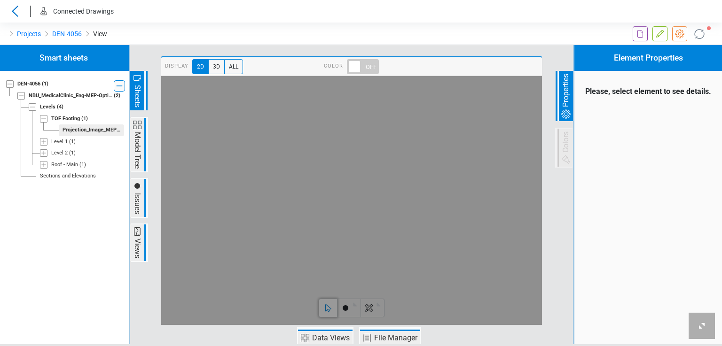
click at [211, 66] on span "3D" at bounding box center [216, 66] width 16 height 15
drag, startPoint x: 395, startPoint y: 218, endPoint x: 385, endPoint y: 222, distance: 10.1
click at [347, 218] on div "Loading... Loading... Loading..." at bounding box center [351, 200] width 381 height 249
drag, startPoint x: 385, startPoint y: 222, endPoint x: 416, endPoint y: 222, distance: 30.5
click at [416, 222] on div "Loading... Loading... Loading..." at bounding box center [351, 200] width 381 height 249
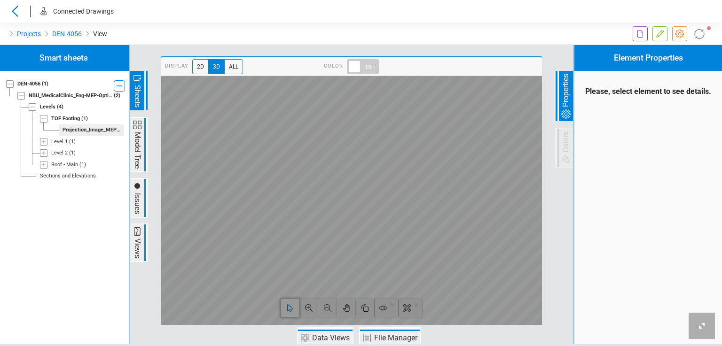
click at [658, 35] on icon at bounding box center [660, 34] width 8 height 8
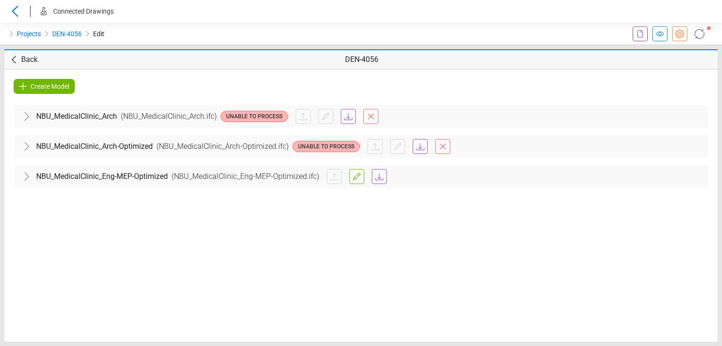
click at [652, 35] on link at bounding box center [659, 33] width 15 height 15
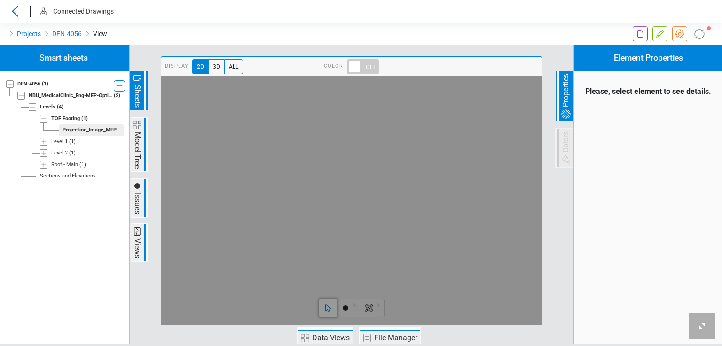
click at [139, 145] on span "Model Tree" at bounding box center [137, 150] width 11 height 39
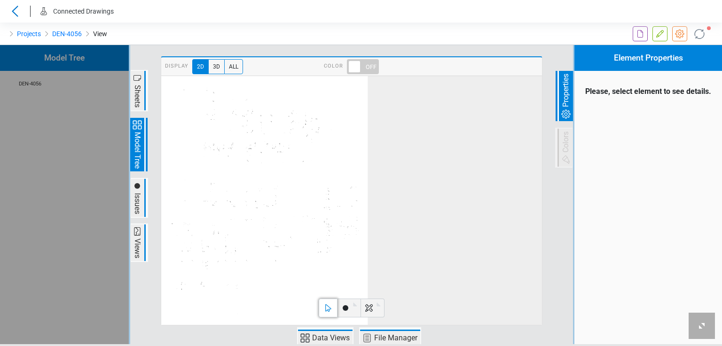
click at [211, 64] on span "3D" at bounding box center [216, 66] width 16 height 15
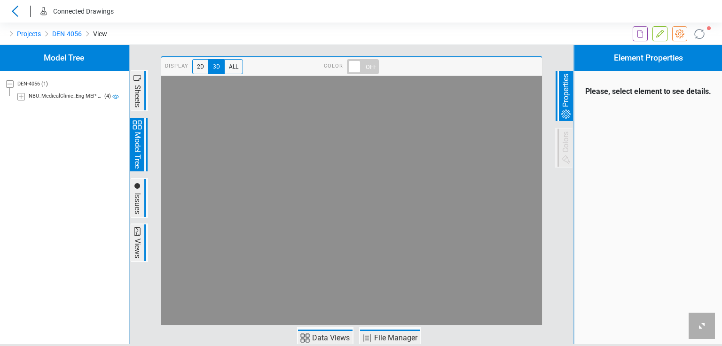
click at [23, 95] on icon at bounding box center [21, 97] width 8 height 8
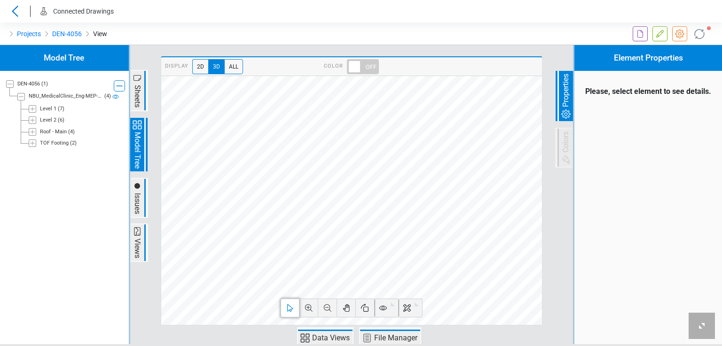
click at [33, 108] on icon at bounding box center [33, 109] width 8 height 8
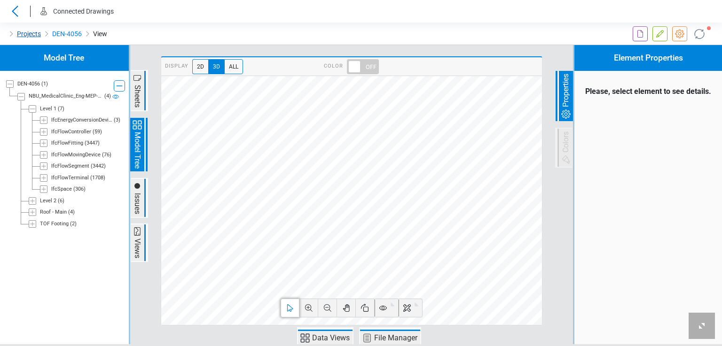
click at [25, 32] on link "Projects" at bounding box center [29, 33] width 24 height 11
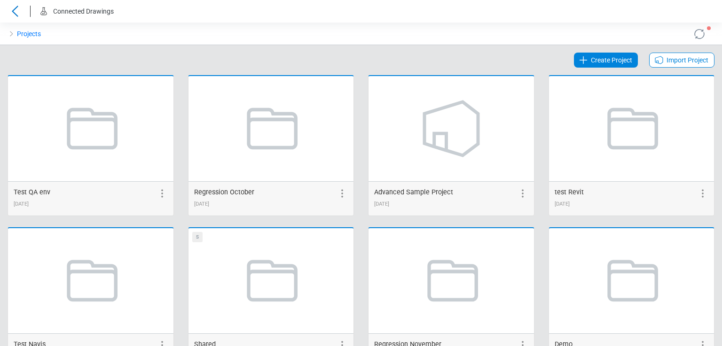
drag, startPoint x: 714, startPoint y: 59, endPoint x: 721, endPoint y: 71, distance: 13.5
click at [721, 71] on div "Projects Create Project Import Project Test QA env [DATE] Regression October [D…" at bounding box center [361, 185] width 722 height 324
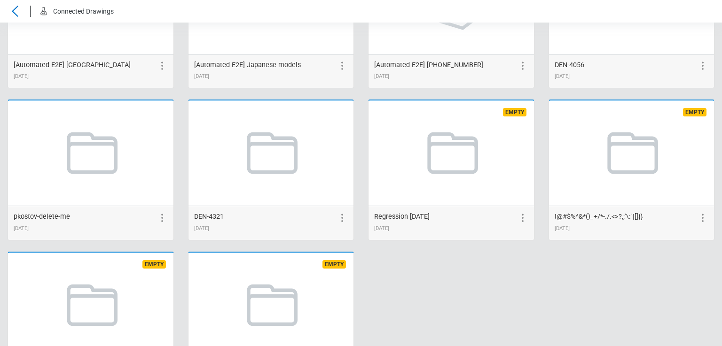
scroll to position [1862, 0]
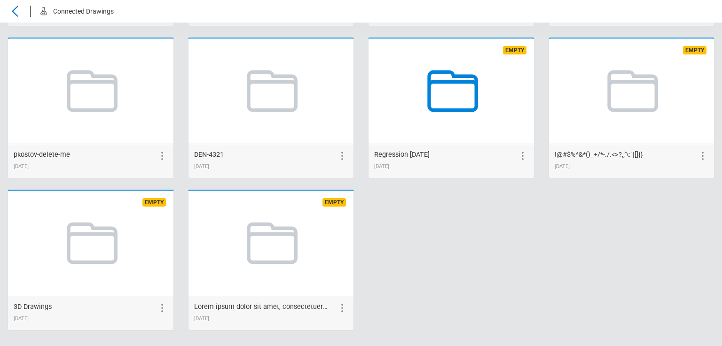
click at [436, 93] on icon at bounding box center [450, 90] width 71 height 71
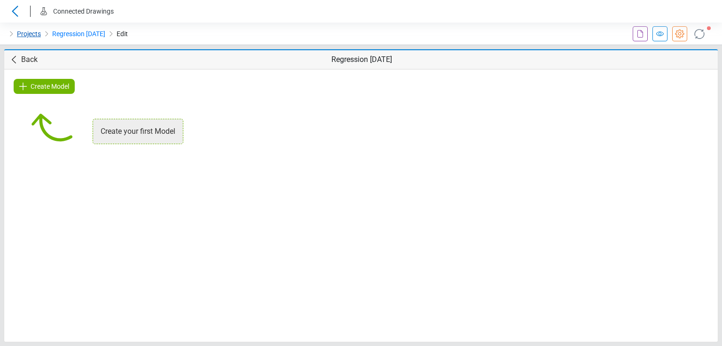
click at [26, 32] on link "Projects" at bounding box center [29, 33] width 24 height 11
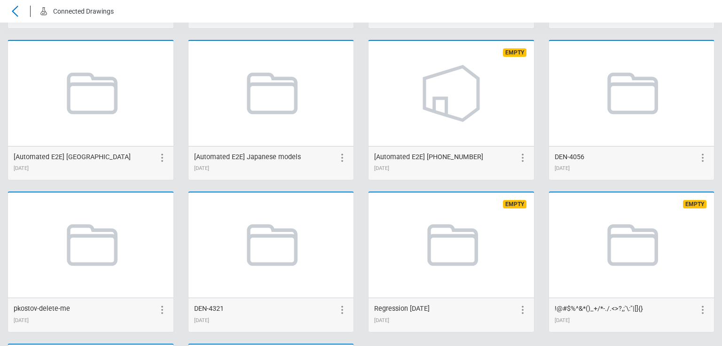
scroll to position [1862, 0]
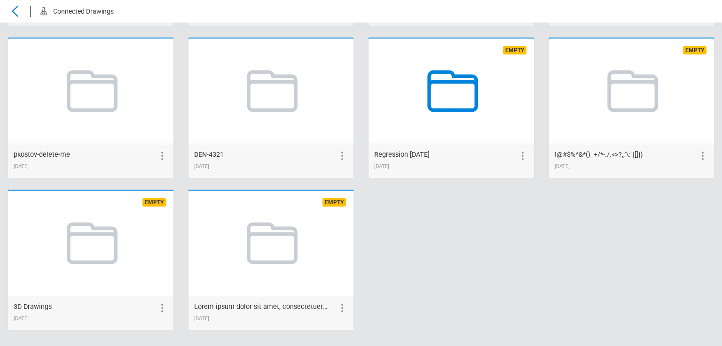
click at [427, 91] on icon at bounding box center [452, 91] width 51 height 42
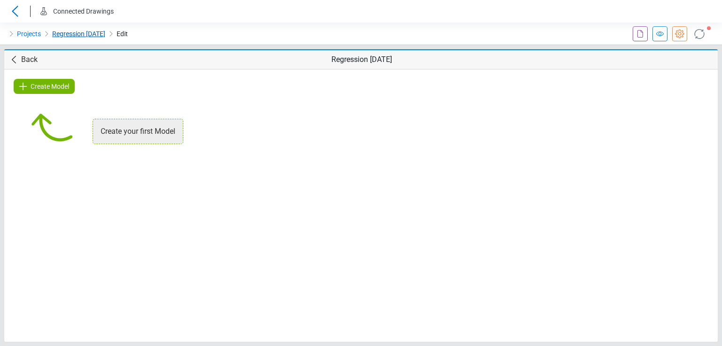
click at [73, 32] on link "Regression [DATE]" at bounding box center [78, 33] width 53 height 11
click at [638, 34] on icon at bounding box center [639, 33] width 11 height 11
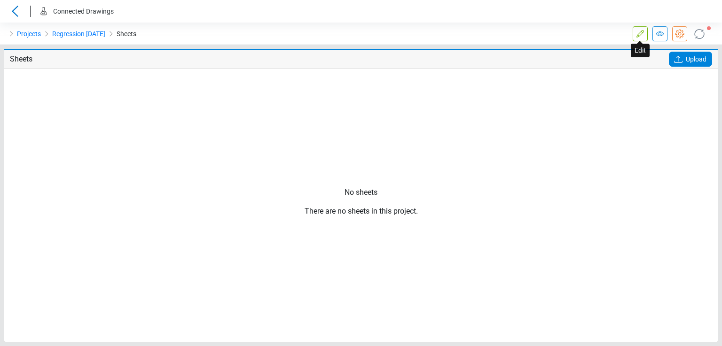
click at [638, 34] on icon at bounding box center [639, 33] width 11 height 11
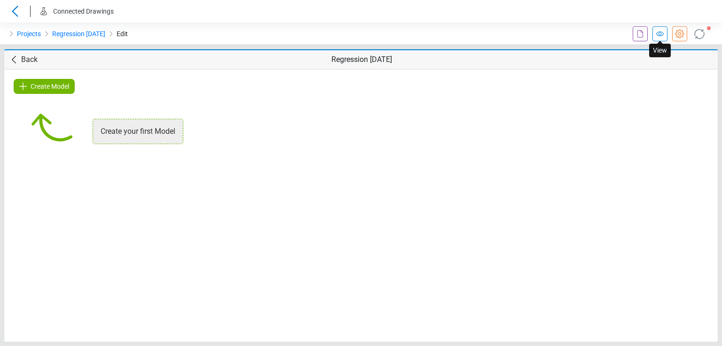
click at [660, 33] on icon at bounding box center [659, 33] width 11 height 11
click at [677, 32] on icon at bounding box center [679, 33] width 11 height 11
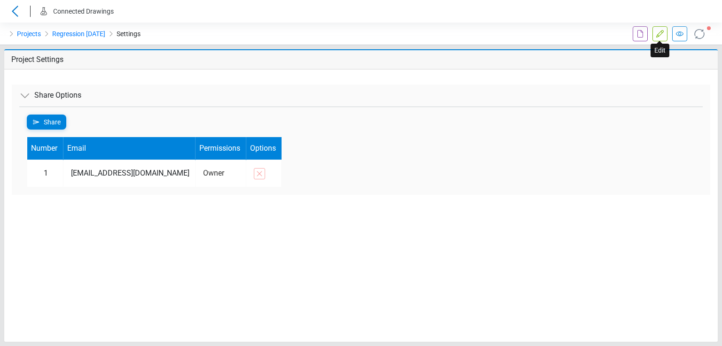
click at [663, 30] on icon at bounding box center [659, 33] width 11 height 11
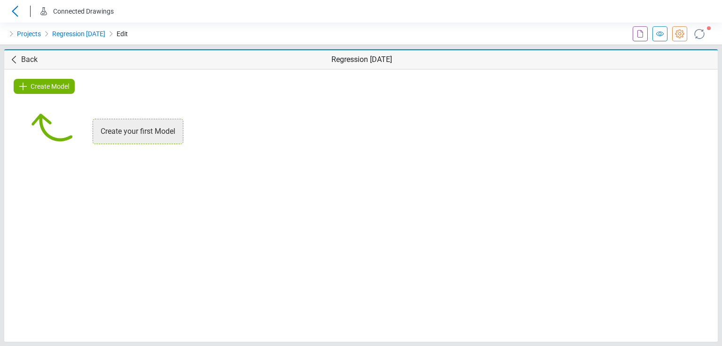
click at [43, 86] on span "Create Model" at bounding box center [50, 86] width 39 height 11
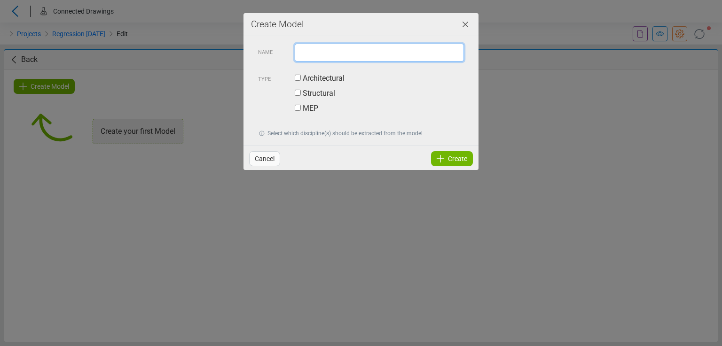
click at [313, 51] on input "text" at bounding box center [379, 53] width 169 height 18
type input "*"
type input "****"
click at [309, 78] on label "Architectural" at bounding box center [320, 78] width 50 height 11
click at [441, 158] on icon at bounding box center [440, 159] width 8 height 8
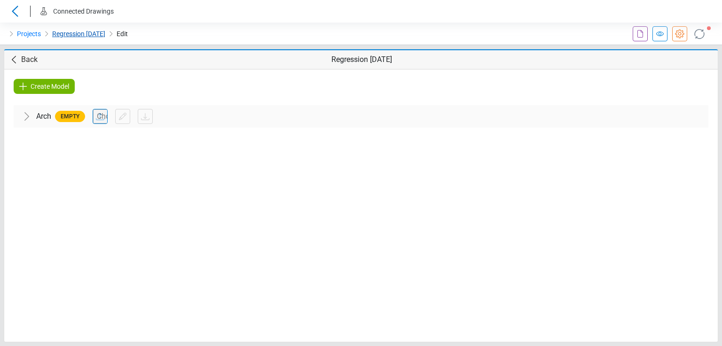
click at [93, 35] on link "Regression [DATE]" at bounding box center [78, 33] width 53 height 11
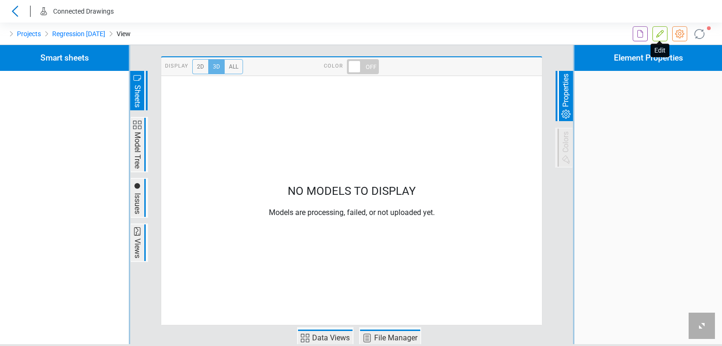
click at [657, 37] on icon at bounding box center [659, 33] width 11 height 11
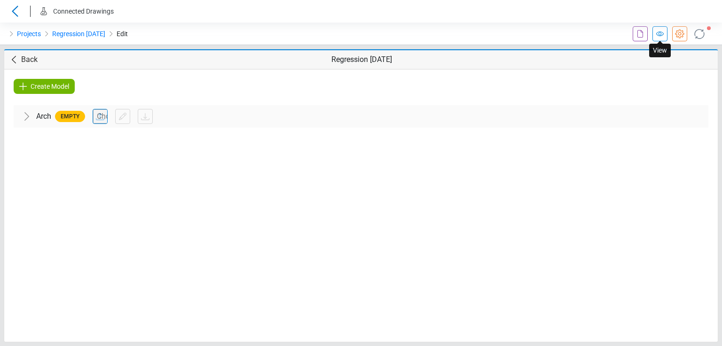
click at [659, 37] on icon at bounding box center [659, 33] width 11 height 11
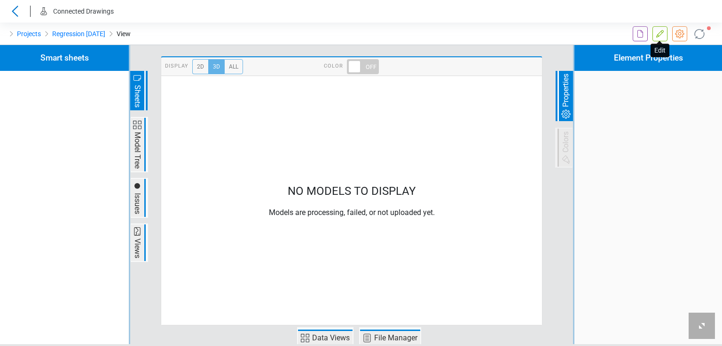
click at [660, 31] on icon at bounding box center [659, 33] width 11 height 11
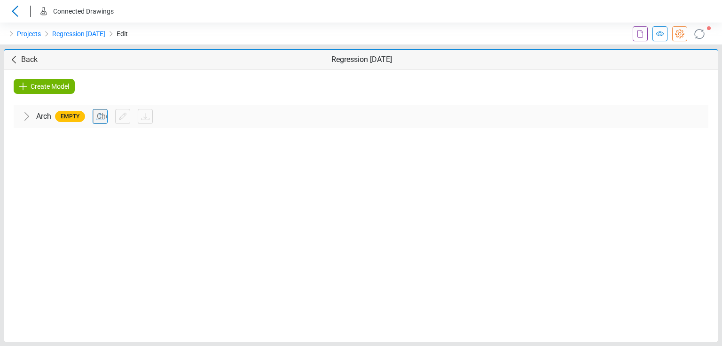
click at [697, 35] on icon at bounding box center [699, 33] width 15 height 15
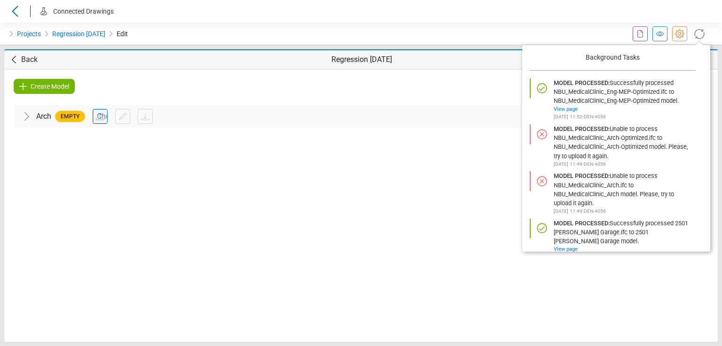
click at [697, 35] on icon at bounding box center [699, 33] width 15 height 15
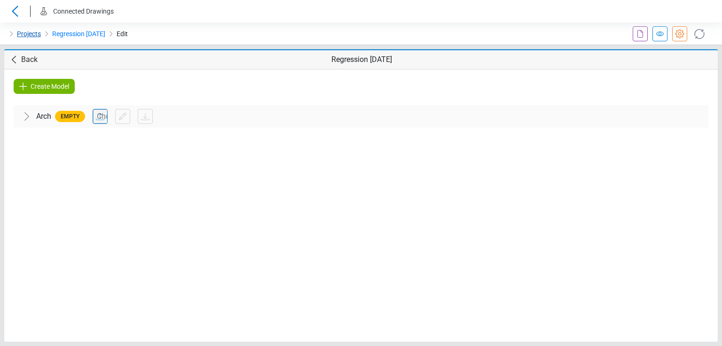
click at [33, 35] on link "Projects" at bounding box center [29, 33] width 24 height 11
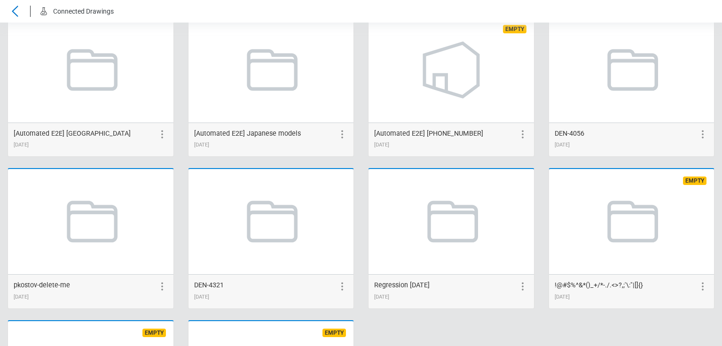
scroll to position [1862, 0]
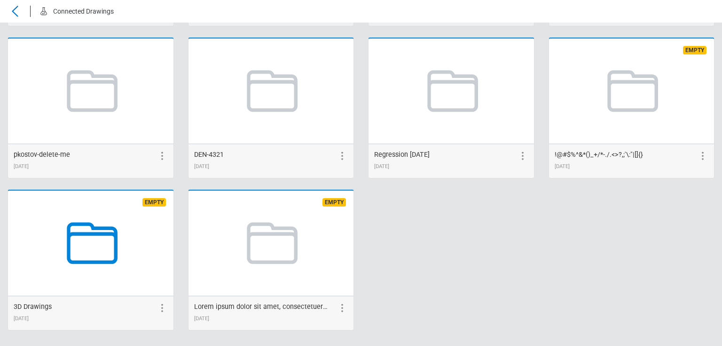
click at [100, 241] on icon at bounding box center [90, 243] width 71 height 71
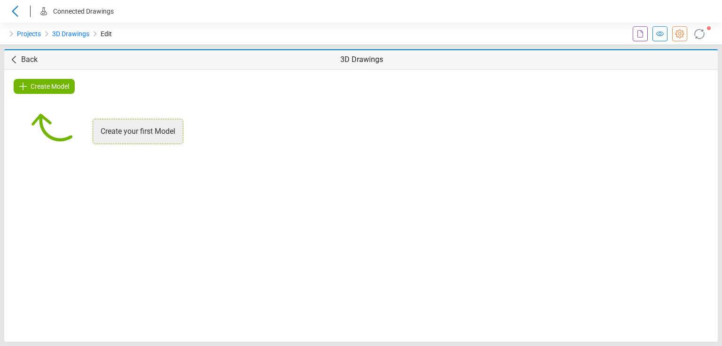
click at [41, 81] on span "Create Model" at bounding box center [50, 86] width 39 height 11
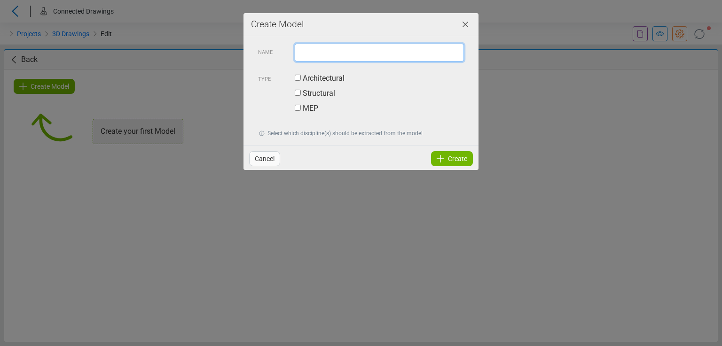
click at [344, 52] on input "text" at bounding box center [379, 53] width 169 height 18
type input "*"
type input "****"
click at [317, 73] on label "Architectural" at bounding box center [320, 78] width 50 height 11
click at [448, 158] on span "Create" at bounding box center [457, 158] width 19 height 11
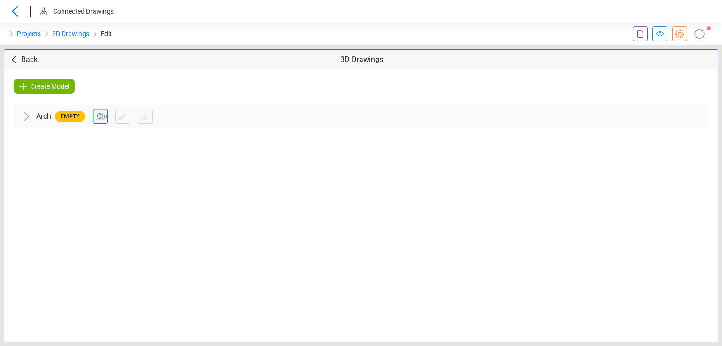
click at [70, 87] on div "Create Model" at bounding box center [44, 86] width 61 height 15
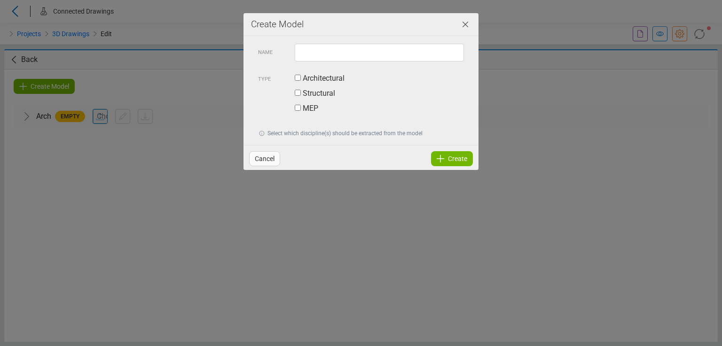
click at [449, 160] on span "Create" at bounding box center [457, 158] width 19 height 11
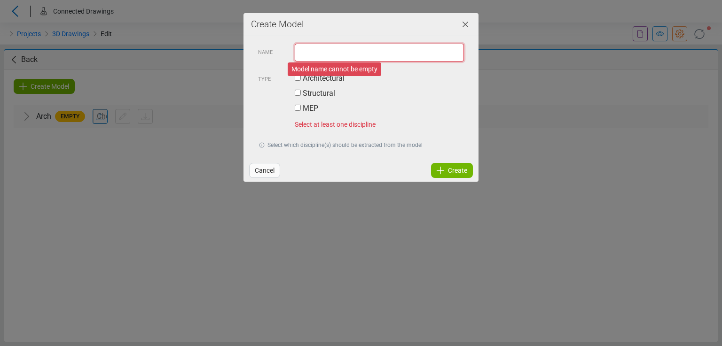
click at [341, 56] on input "text" at bounding box center [379, 53] width 169 height 18
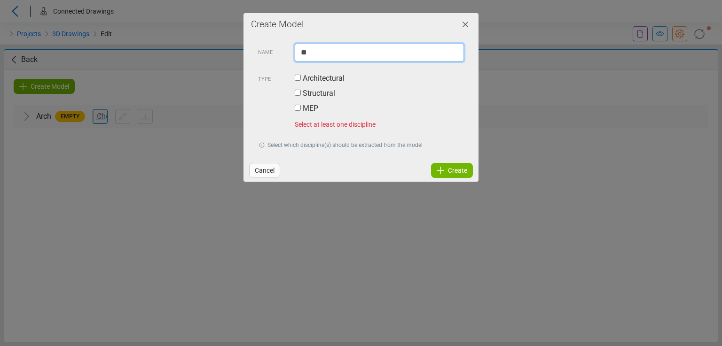
type input "*"
type input "****"
click at [322, 90] on label "Structural" at bounding box center [315, 93] width 40 height 11
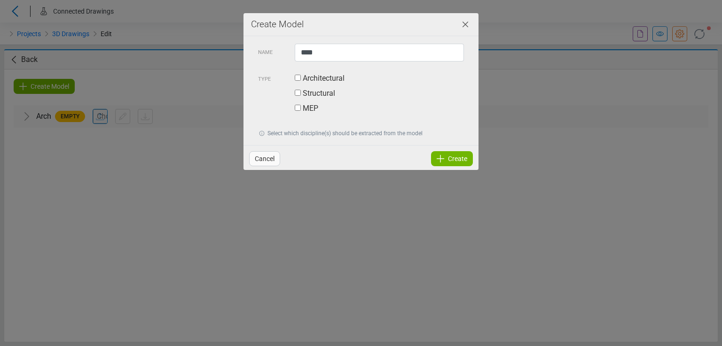
click at [455, 163] on span "Create" at bounding box center [457, 158] width 19 height 11
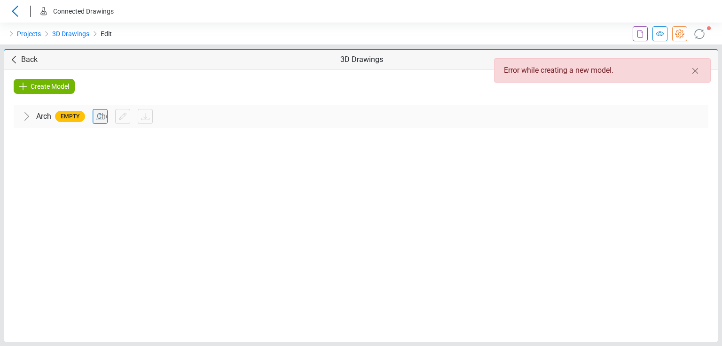
click at [40, 88] on span "Create Model" at bounding box center [50, 86] width 39 height 11
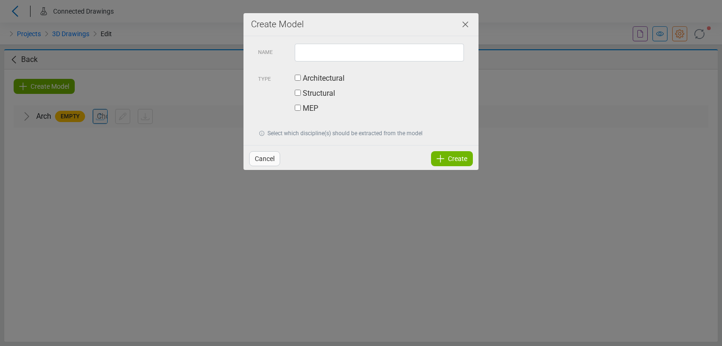
click at [464, 27] on icon "Close" at bounding box center [464, 24] width 11 height 11
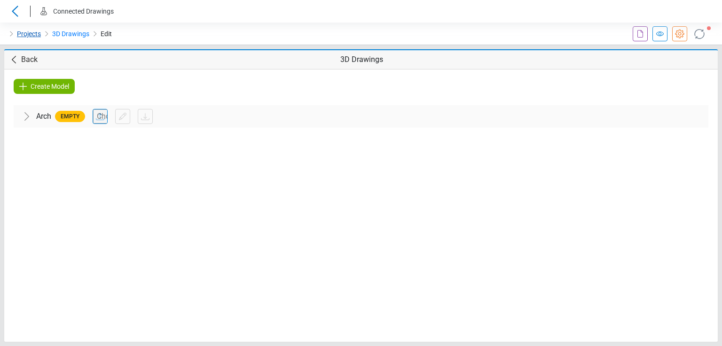
click at [37, 37] on link "Projects" at bounding box center [29, 33] width 24 height 11
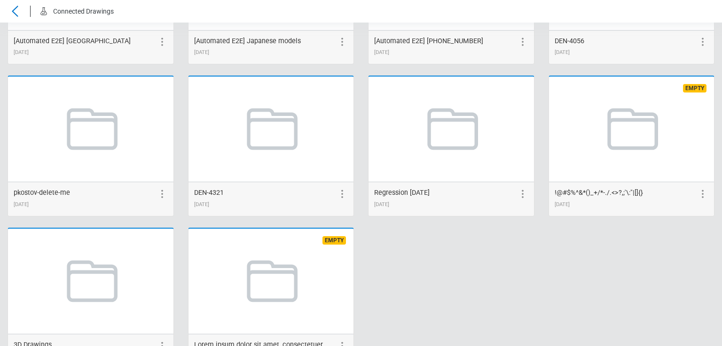
scroll to position [1862, 0]
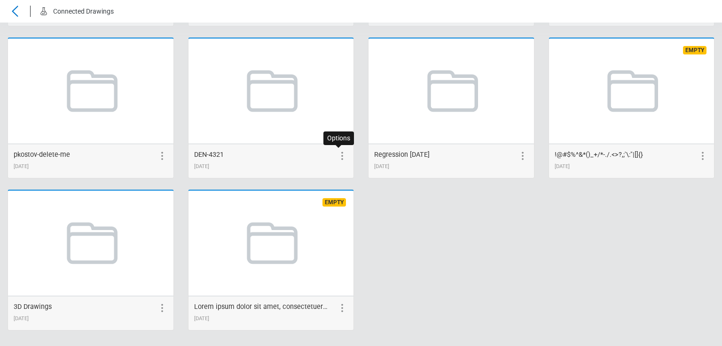
click at [336, 152] on icon at bounding box center [341, 155] width 11 height 11
click at [517, 156] on icon at bounding box center [522, 155] width 11 height 11
click at [470, 156] on icon at bounding box center [475, 155] width 11 height 11
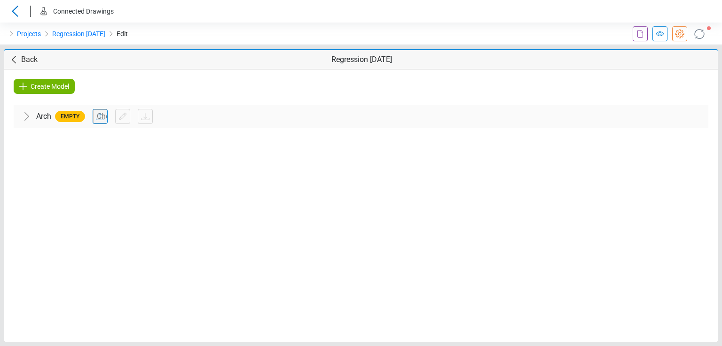
click at [23, 62] on span "Back" at bounding box center [29, 59] width 16 height 11
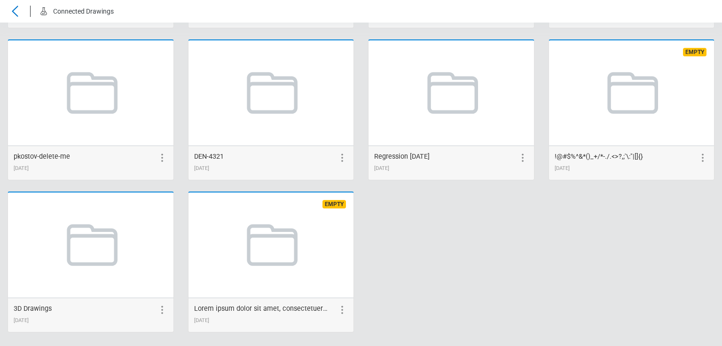
scroll to position [1862, 0]
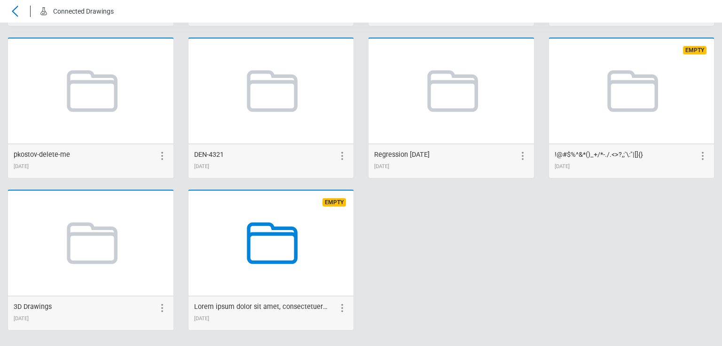
click at [269, 252] on icon at bounding box center [270, 243] width 71 height 71
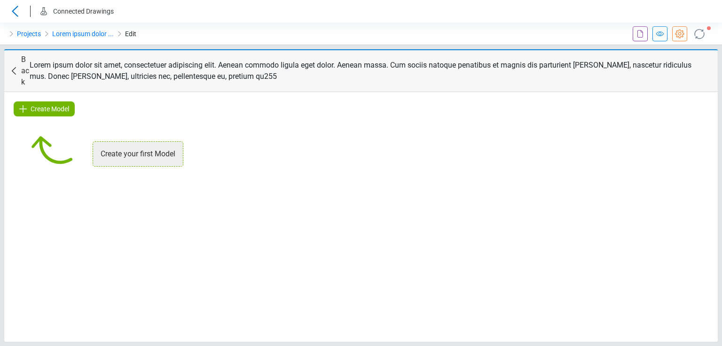
click at [45, 103] on span "Create Model" at bounding box center [50, 108] width 39 height 11
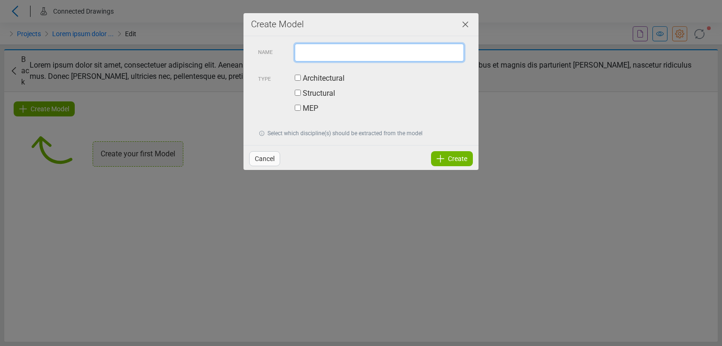
click at [338, 54] on input "text" at bounding box center [379, 53] width 169 height 18
type input "****"
click at [339, 82] on label "Architectural" at bounding box center [320, 78] width 50 height 11
click at [257, 161] on span "Cancel" at bounding box center [265, 158] width 20 height 11
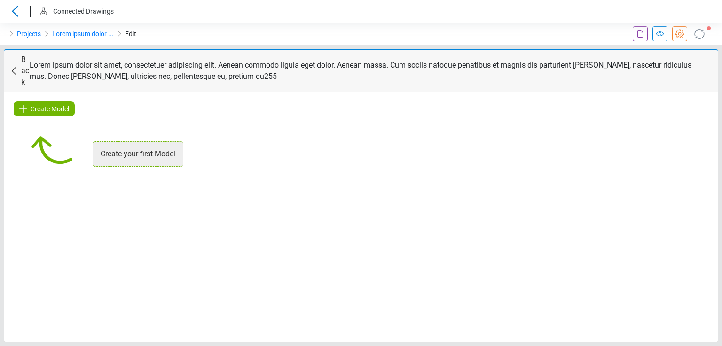
click at [62, 103] on span "Create Model" at bounding box center [50, 108] width 39 height 11
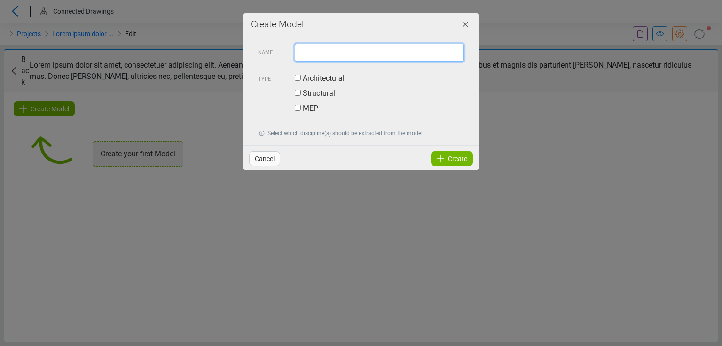
click at [319, 44] on input "text" at bounding box center [379, 53] width 169 height 18
type input "******"
click at [317, 92] on label "Structural" at bounding box center [315, 93] width 40 height 11
drag, startPoint x: 309, startPoint y: 107, endPoint x: 317, endPoint y: 88, distance: 20.4
click at [310, 107] on label "MEP" at bounding box center [306, 108] width 23 height 11
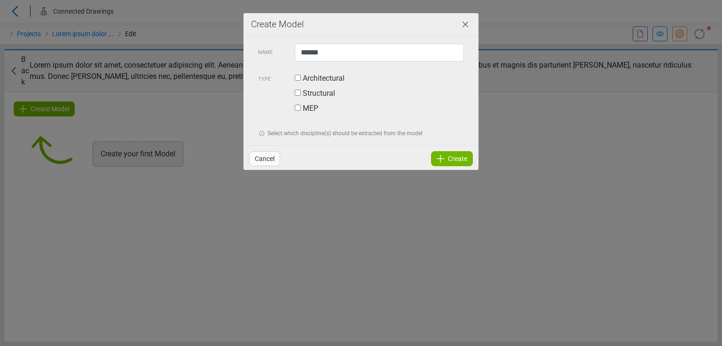
click at [320, 80] on label "Architectural" at bounding box center [320, 78] width 50 height 11
click at [467, 25] on icon "Close" at bounding box center [464, 24] width 11 height 11
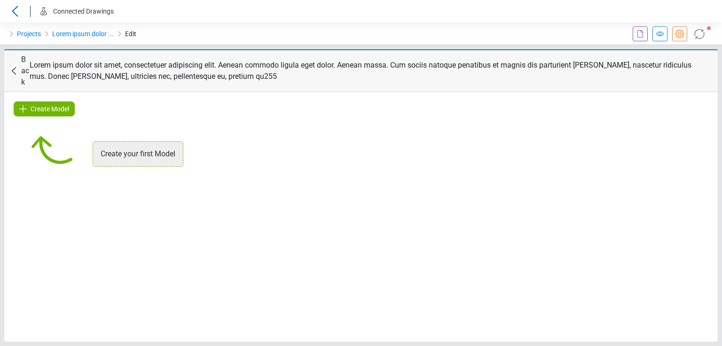
click at [35, 103] on span "Create Model" at bounding box center [50, 108] width 39 height 11
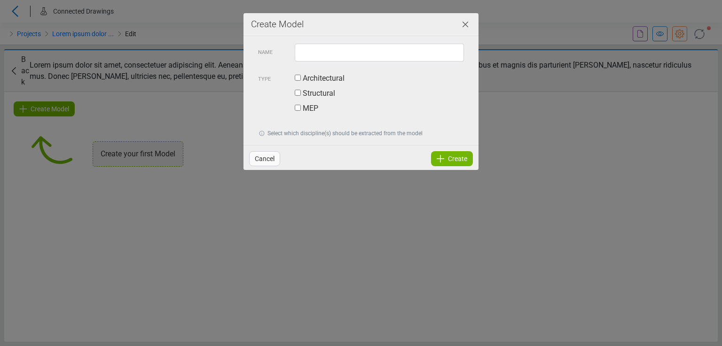
click at [505, 109] on div "Create Model Name Type Architectural Structural MEP Select which discipline(s) …" at bounding box center [361, 173] width 722 height 346
click at [496, 183] on div "Create Model Name Type Architectural Structural MEP Select which discipline(s) …" at bounding box center [361, 173] width 722 height 346
click at [407, 217] on div "Create Model Name Type Architectural Structural MEP Select which discipline(s) …" at bounding box center [361, 173] width 722 height 346
click at [405, 217] on div "Create Model Name Type Architectural Structural MEP Select which discipline(s) …" at bounding box center [361, 173] width 722 height 346
click at [364, 52] on input "text" at bounding box center [379, 53] width 169 height 18
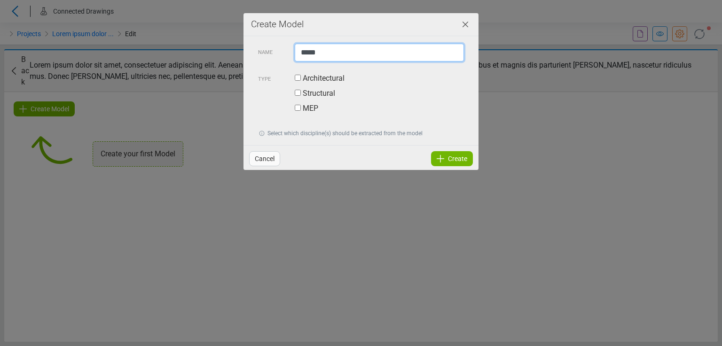
type input "*****"
click at [308, 91] on label "Structural" at bounding box center [315, 93] width 40 height 11
click at [313, 78] on label "Architectural" at bounding box center [320, 78] width 50 height 11
click at [306, 110] on label "MEP" at bounding box center [306, 108] width 23 height 11
click at [459, 160] on span "Create" at bounding box center [457, 158] width 19 height 11
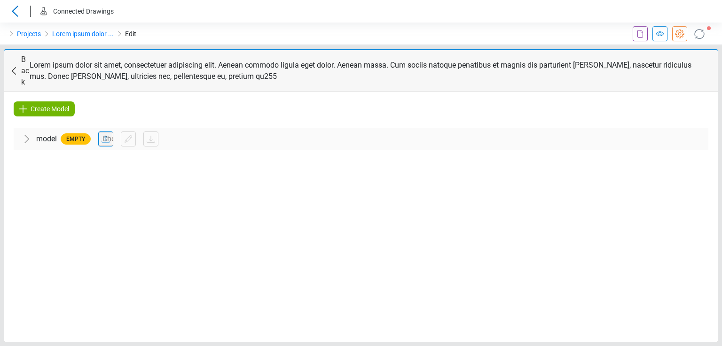
click at [62, 103] on span "Create Model" at bounding box center [50, 108] width 39 height 11
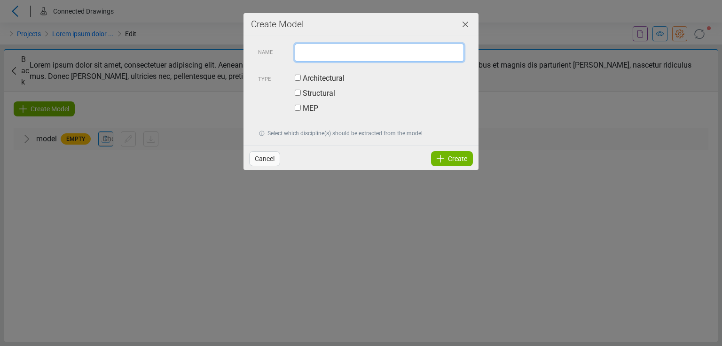
click at [328, 54] on input "text" at bounding box center [379, 53] width 169 height 18
paste input "**********"
type input "**********"
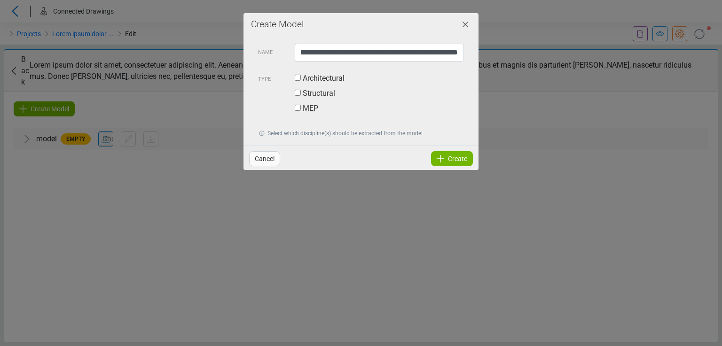
click at [322, 80] on label "Architectural" at bounding box center [320, 78] width 50 height 11
click at [450, 159] on span "Create" at bounding box center [457, 158] width 19 height 11
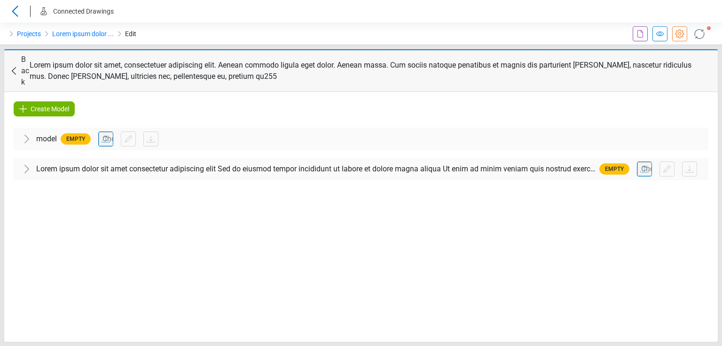
click at [480, 164] on span "Lorem ipsum dolor sit amet consectetur adipiscing elit Sed do eiusmod tempor in…" at bounding box center [315, 169] width 559 height 11
click at [37, 103] on span "Create Model" at bounding box center [50, 108] width 39 height 11
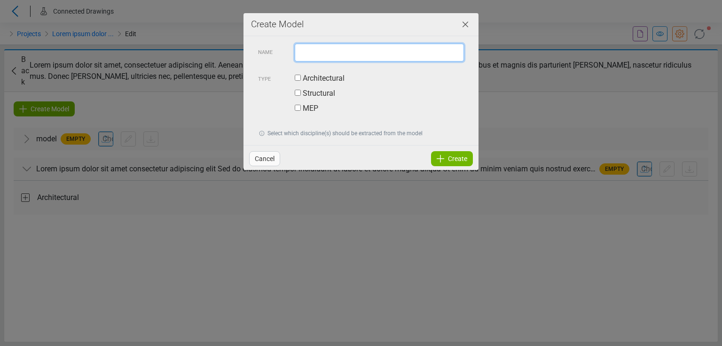
click at [313, 50] on input "text" at bounding box center [379, 53] width 169 height 18
paste input "**********"
type input "**********"
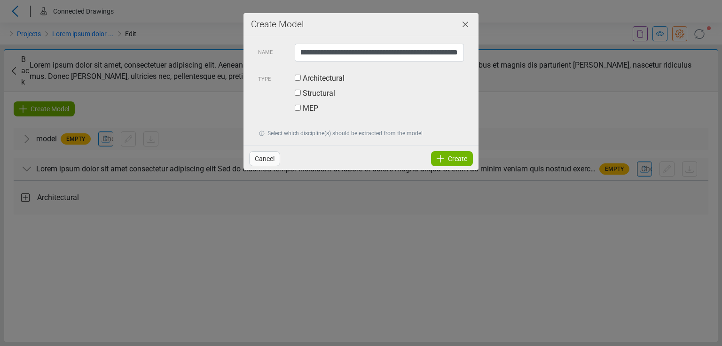
click at [315, 80] on label "Architectural" at bounding box center [320, 78] width 50 height 11
drag, startPoint x: 437, startPoint y: 52, endPoint x: 496, endPoint y: 57, distance: 59.0
click at [496, 57] on div "**********" at bounding box center [361, 173] width 722 height 346
click at [458, 52] on input "**********" at bounding box center [379, 53] width 169 height 18
click at [452, 157] on span "Create" at bounding box center [457, 158] width 19 height 11
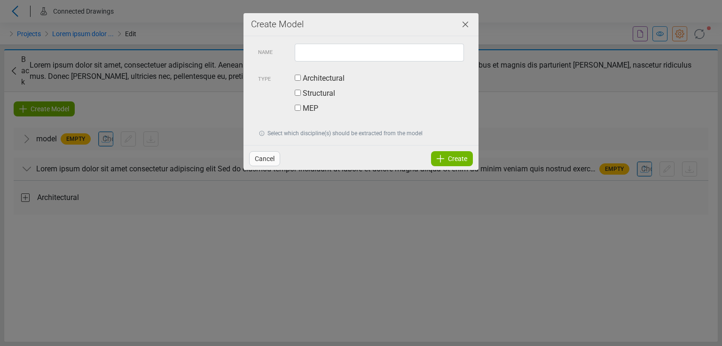
scroll to position [0, 0]
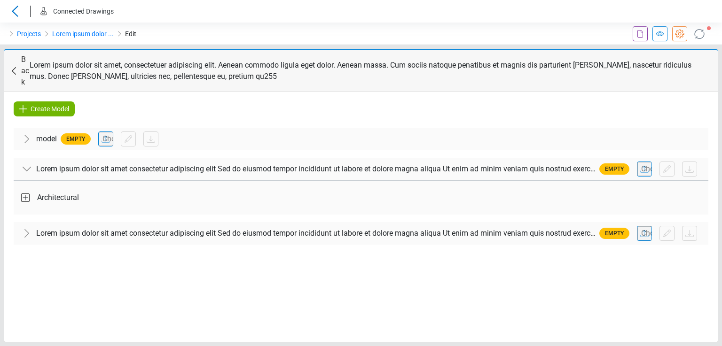
click at [490, 228] on span "Lorem ipsum dolor sit amet consectetur adipiscing elit Sed do eiusmod tempor in…" at bounding box center [315, 233] width 559 height 11
click at [436, 249] on div "Architectural" at bounding box center [360, 262] width 679 height 26
click at [448, 185] on div "Architectural" at bounding box center [360, 198] width 679 height 26
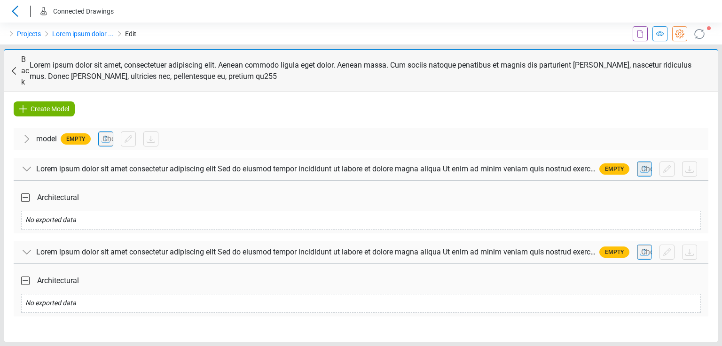
click at [640, 162] on input "file" at bounding box center [644, 169] width 14 height 14
type input "**********"
click at [642, 245] on input "file" at bounding box center [644, 252] width 14 height 14
type input "**********"
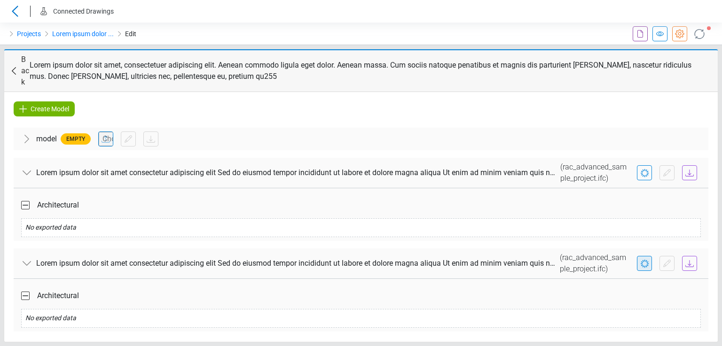
click at [696, 32] on icon at bounding box center [699, 33] width 15 height 15
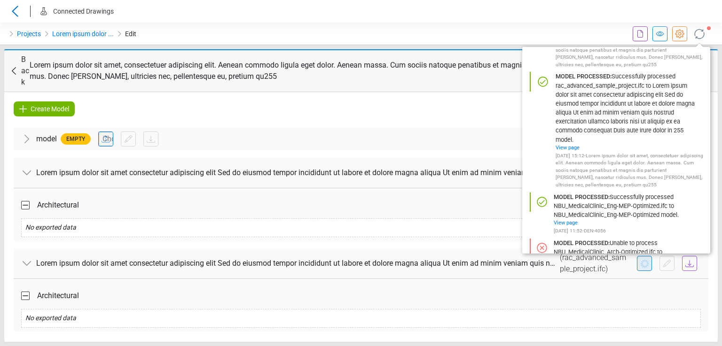
scroll to position [141, 0]
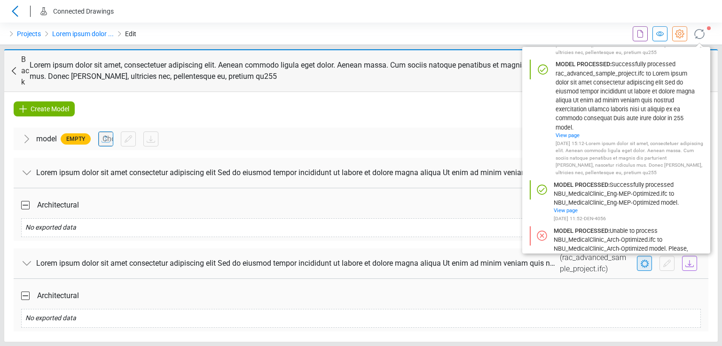
click at [467, 103] on div "Create Model model Empty Structural No exported data Architectural No exported …" at bounding box center [360, 217] width 713 height 250
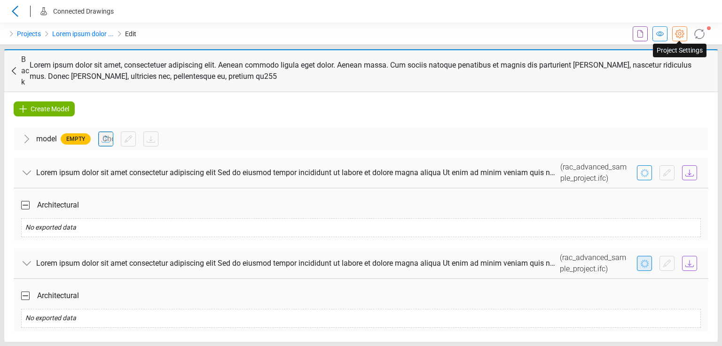
click at [675, 31] on icon at bounding box center [679, 33] width 11 height 11
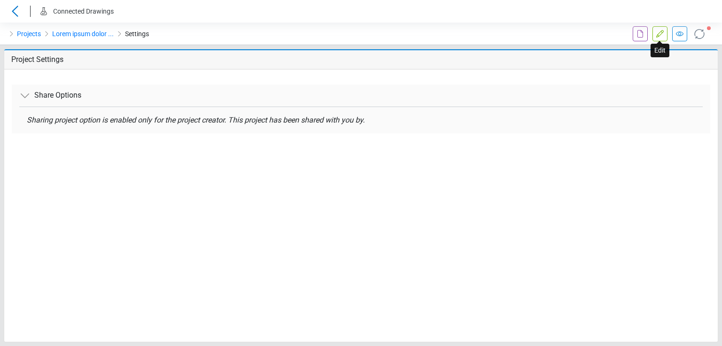
click at [662, 34] on icon at bounding box center [659, 33] width 11 height 11
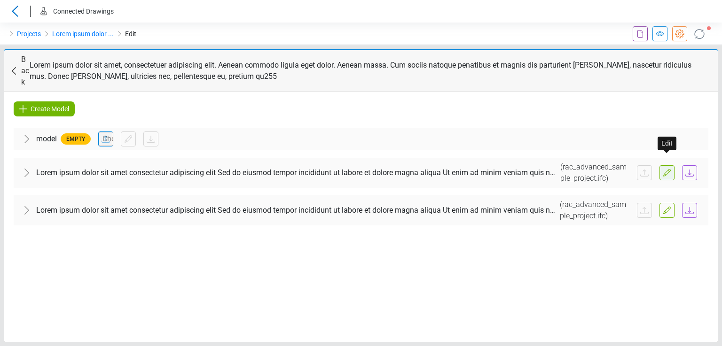
click at [666, 167] on icon at bounding box center [666, 172] width 11 height 11
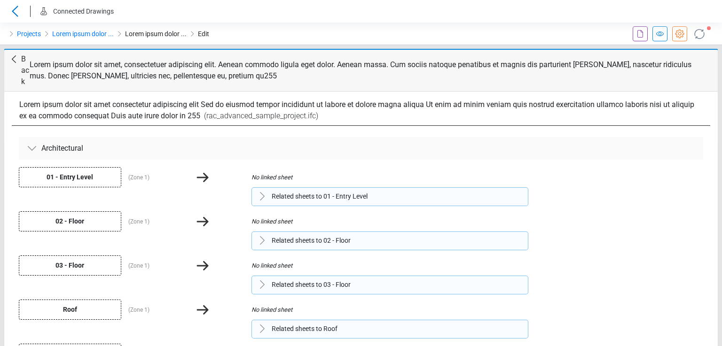
click at [17, 57] on icon at bounding box center [13, 59] width 11 height 11
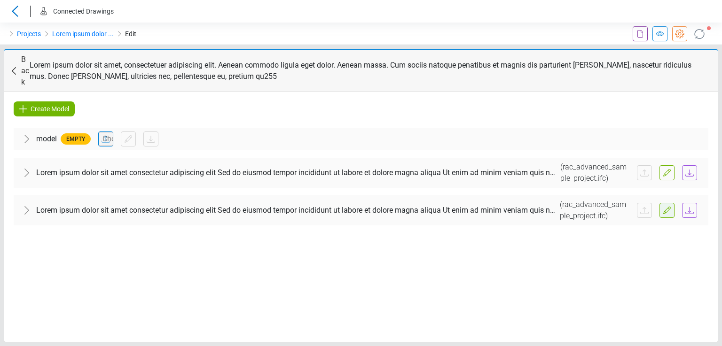
click at [666, 205] on icon at bounding box center [666, 210] width 11 height 11
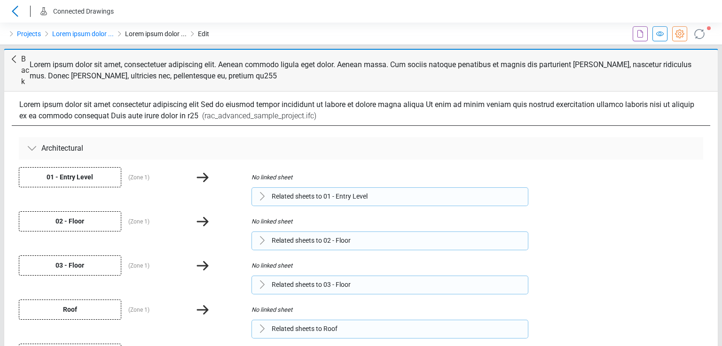
click at [19, 62] on icon at bounding box center [13, 59] width 11 height 11
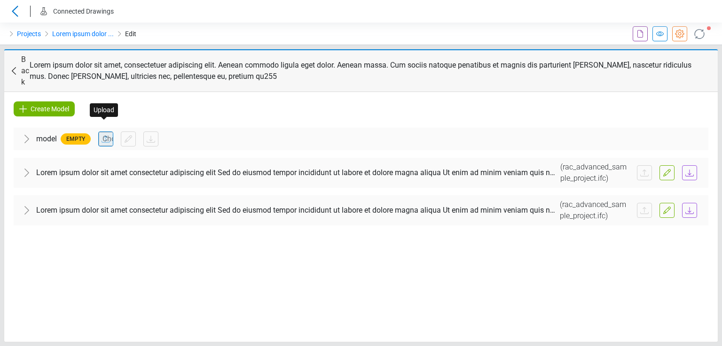
click at [101, 132] on input "file" at bounding box center [106, 139] width 14 height 14
type input "**********"
click at [696, 30] on icon at bounding box center [699, 34] width 10 height 10
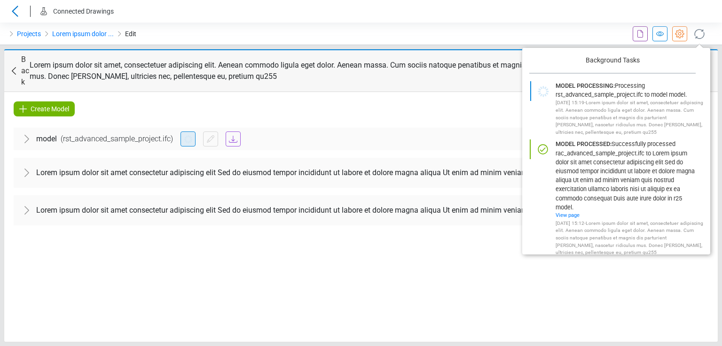
click at [702, 34] on icon at bounding box center [699, 33] width 15 height 15
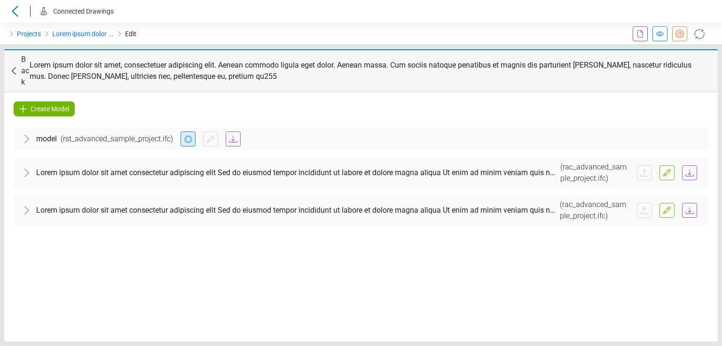
click at [698, 35] on icon at bounding box center [699, 33] width 15 height 15
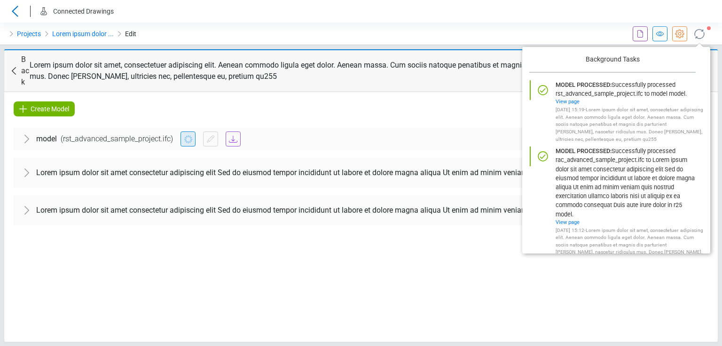
click at [67, 105] on div "Create Model model ( rst_advanced_sample_project.ifc ) Structural No exported d…" at bounding box center [360, 217] width 713 height 250
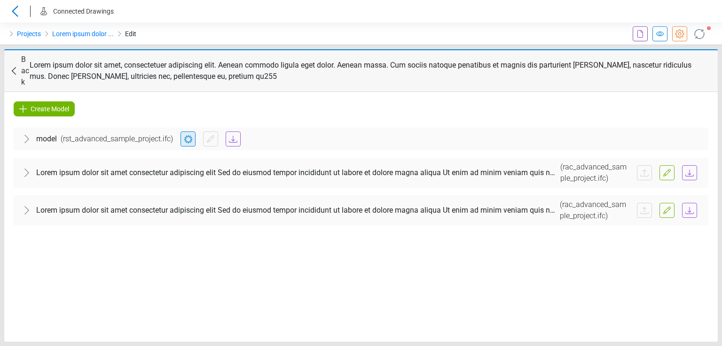
click at [67, 103] on span "Create Model" at bounding box center [50, 108] width 39 height 11
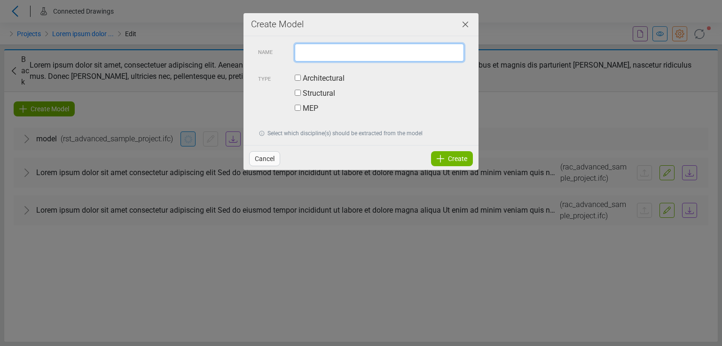
click at [321, 44] on input "text" at bounding box center [379, 53] width 169 height 18
type input "***"
click at [316, 79] on label "Architectural" at bounding box center [320, 78] width 50 height 11
click at [461, 159] on span "Create" at bounding box center [457, 158] width 19 height 11
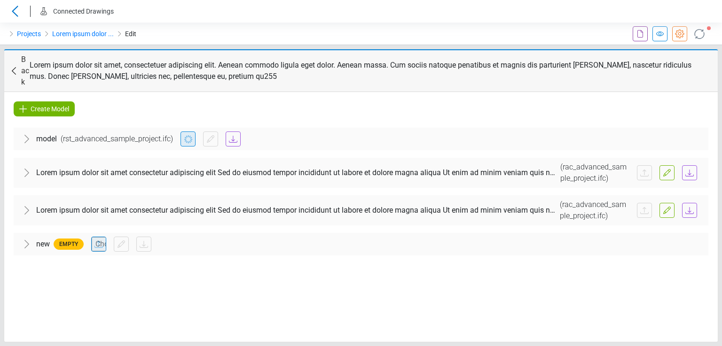
click at [97, 237] on input "file" at bounding box center [99, 244] width 14 height 14
click at [94, 237] on input "file" at bounding box center [99, 244] width 14 height 14
click at [103, 237] on input "file" at bounding box center [99, 244] width 14 height 14
type input "**********"
click at [683, 36] on icon at bounding box center [679, 33] width 11 height 11
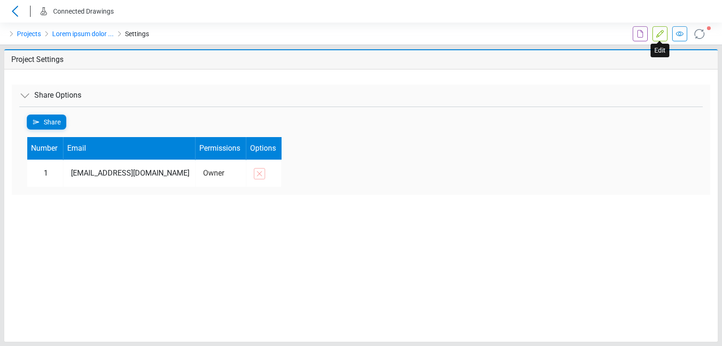
click at [660, 33] on icon at bounding box center [659, 33] width 11 height 11
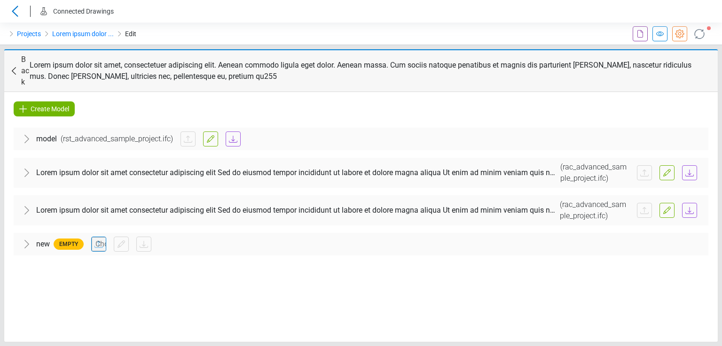
click at [139, 237] on div at bounding box center [393, 244] width 613 height 15
click at [119, 237] on div at bounding box center [393, 244] width 613 height 15
click at [97, 238] on input "file" at bounding box center [99, 244] width 14 height 14
type input "**********"
click at [95, 237] on div at bounding box center [393, 244] width 613 height 15
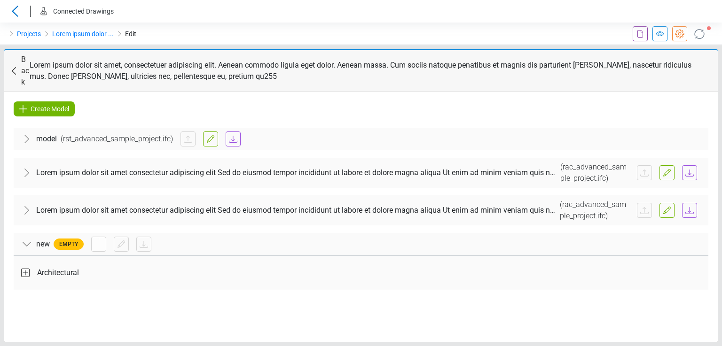
click at [123, 237] on div at bounding box center [393, 244] width 613 height 15
click at [142, 237] on div at bounding box center [393, 244] width 613 height 15
click at [152, 237] on div at bounding box center [393, 244] width 613 height 15
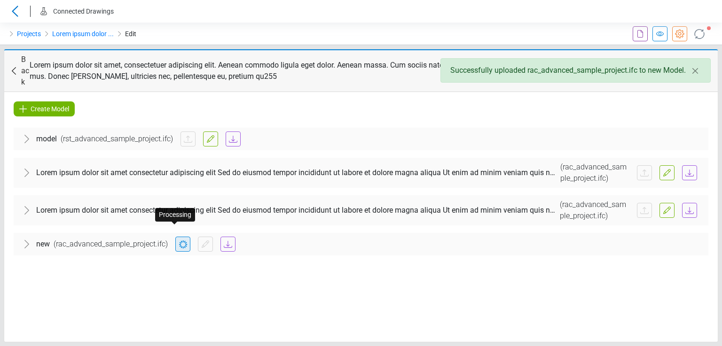
click at [177, 239] on icon at bounding box center [182, 244] width 11 height 11
click at [199, 237] on div at bounding box center [435, 244] width 529 height 15
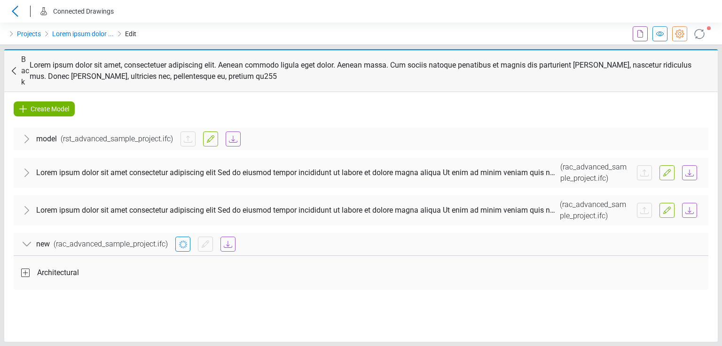
click at [199, 237] on div at bounding box center [435, 244] width 529 height 15
click at [223, 239] on icon at bounding box center [227, 244] width 11 height 11
click at [688, 205] on icon at bounding box center [689, 210] width 11 height 11
click at [673, 203] on link at bounding box center [666, 210] width 15 height 15
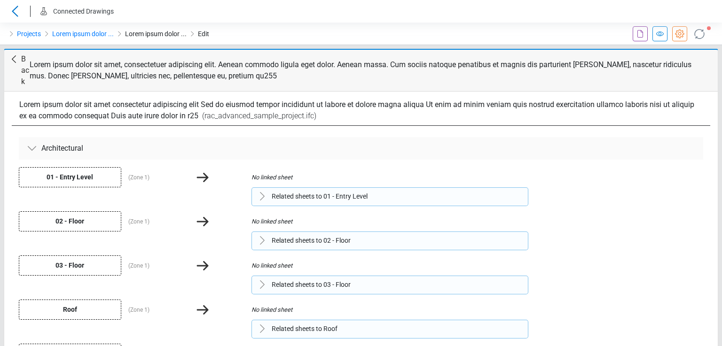
click at [11, 58] on icon at bounding box center [13, 59] width 11 height 11
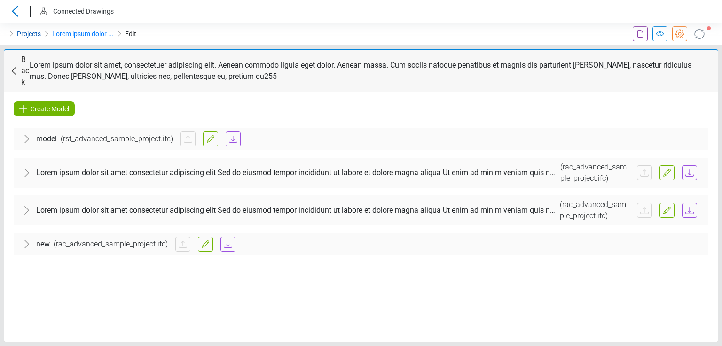
click at [31, 34] on link "Projects" at bounding box center [29, 33] width 24 height 11
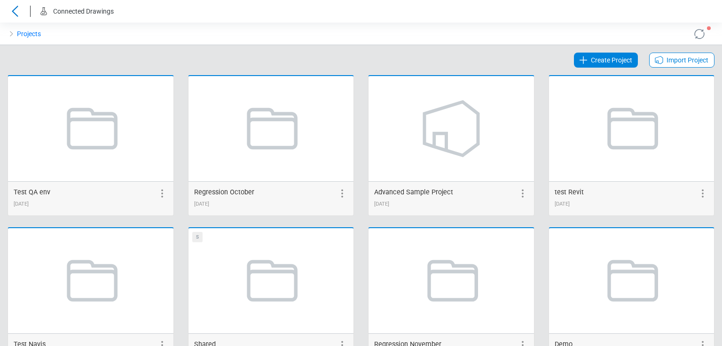
click at [694, 32] on icon at bounding box center [699, 33] width 15 height 15
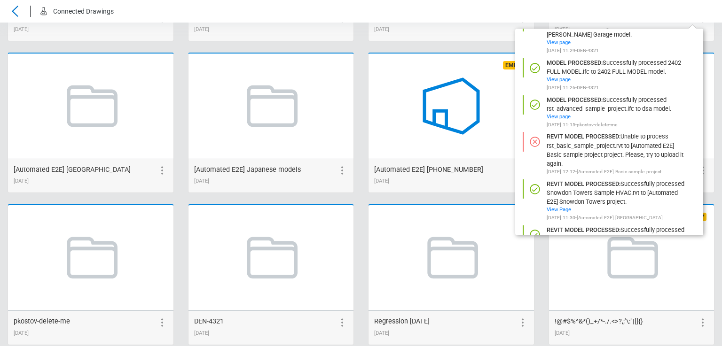
scroll to position [1580, 0]
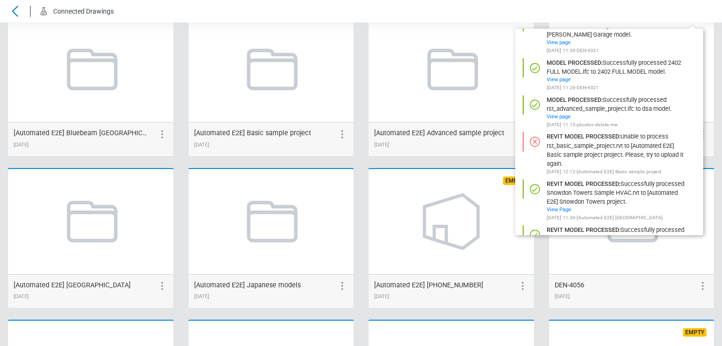
click at [340, 134] on icon at bounding box center [341, 134] width 11 height 11
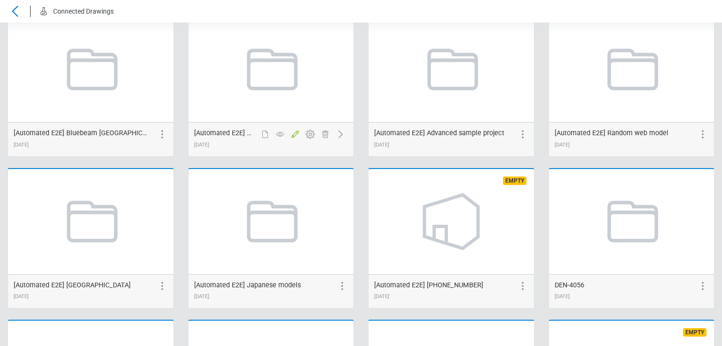
click at [293, 133] on icon at bounding box center [294, 134] width 11 height 11
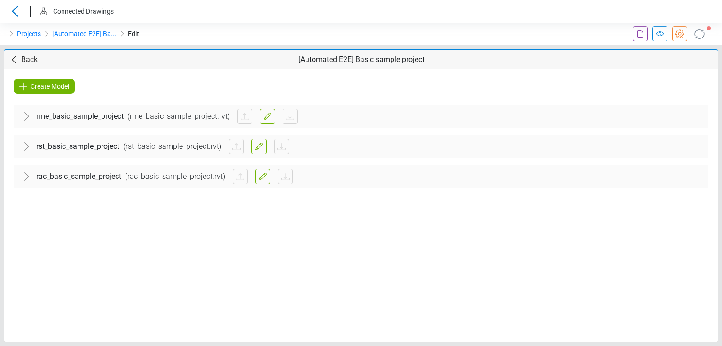
click at [21, 59] on span "Back" at bounding box center [29, 59] width 16 height 11
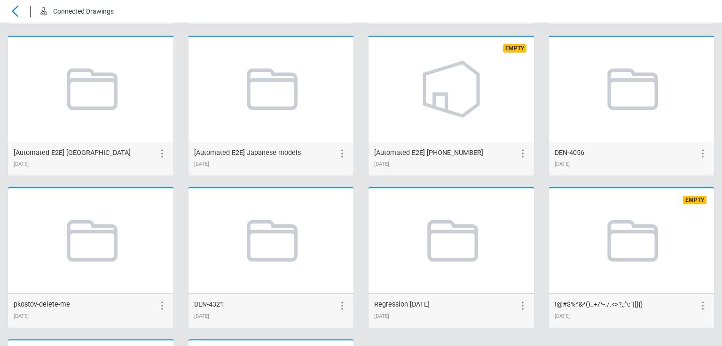
scroll to position [1674, 0]
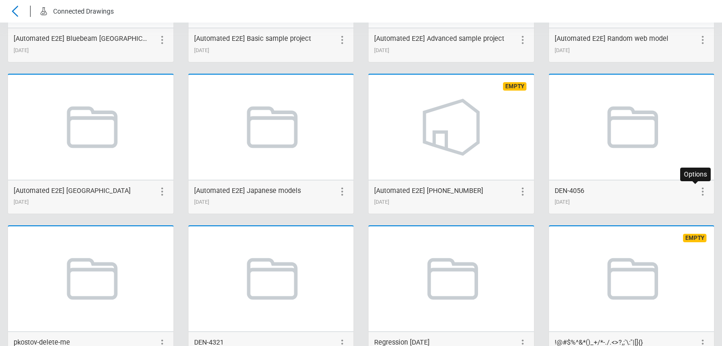
click at [697, 189] on icon at bounding box center [702, 191] width 11 height 11
click at [652, 189] on icon at bounding box center [656, 192] width 8 height 8
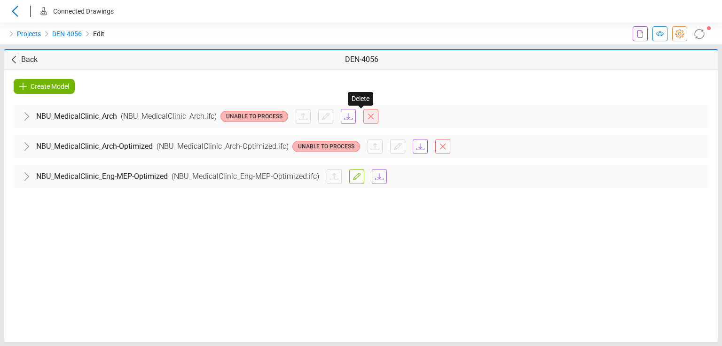
click at [365, 117] on icon at bounding box center [370, 116] width 11 height 11
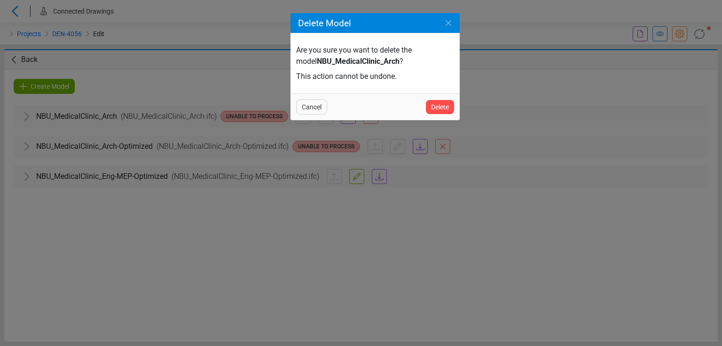
click at [296, 173] on div "Delete Model Are you sure you want to delete the model NBU_MedicalClinic_Arch ?…" at bounding box center [361, 173] width 722 height 346
click at [257, 93] on div "Delete Model Are you sure you want to delete the model NBU_MedicalClinic_Arch ?…" at bounding box center [361, 173] width 722 height 346
click at [258, 92] on div "Delete Model Are you sure you want to delete the model NBU_MedicalClinic_Arch ?…" at bounding box center [361, 173] width 722 height 346
click at [301, 103] on div "Cancel" at bounding box center [311, 107] width 31 height 15
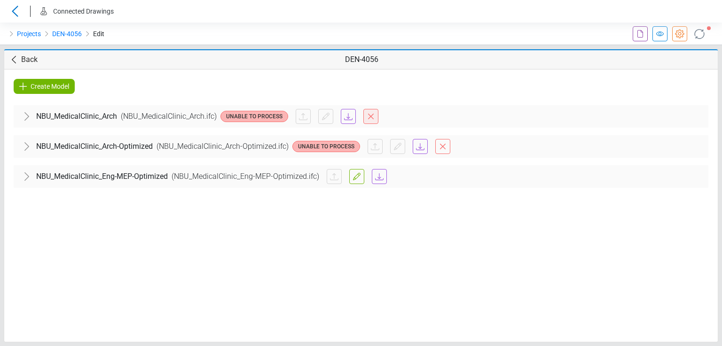
click at [365, 114] on icon at bounding box center [370, 116] width 11 height 11
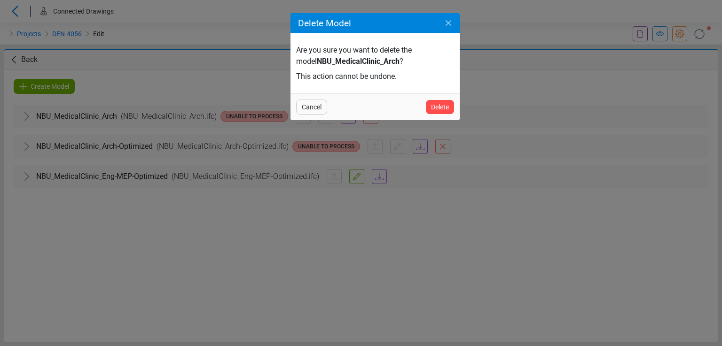
click at [444, 23] on icon "Close" at bounding box center [448, 22] width 11 height 11
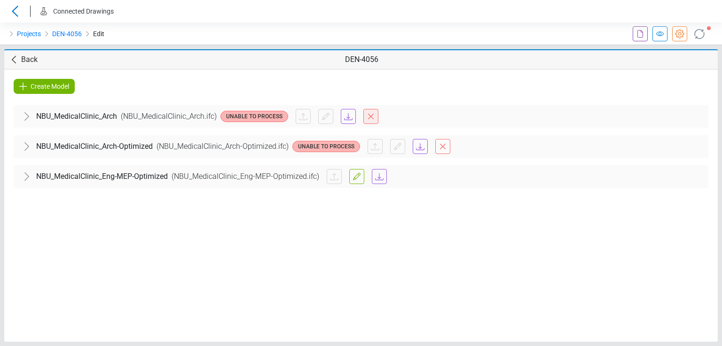
click at [367, 118] on span at bounding box center [370, 116] width 15 height 15
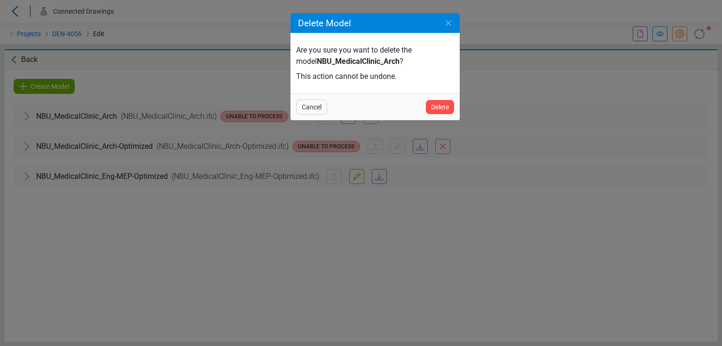
click at [316, 104] on span "Cancel" at bounding box center [312, 106] width 20 height 11
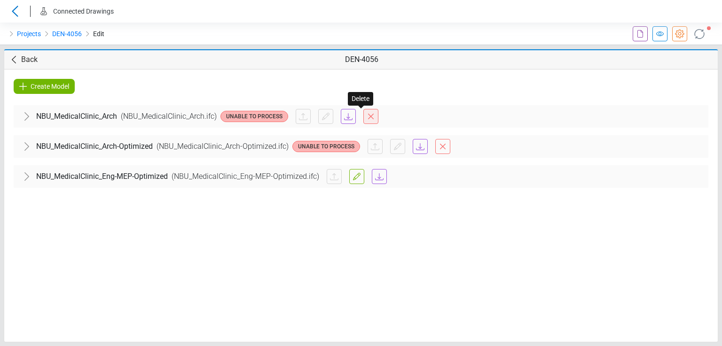
click at [365, 116] on icon at bounding box center [370, 116] width 11 height 11
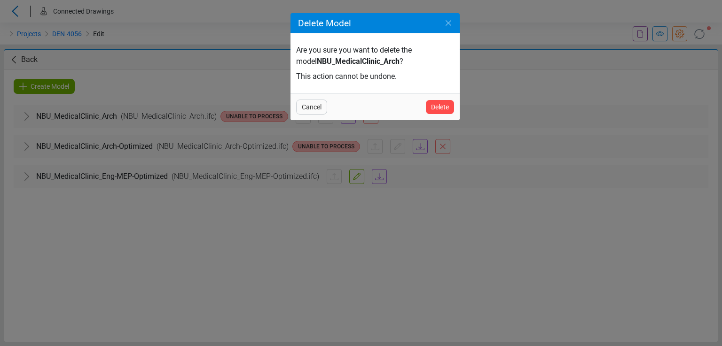
click at [314, 109] on span "Cancel" at bounding box center [312, 106] width 20 height 11
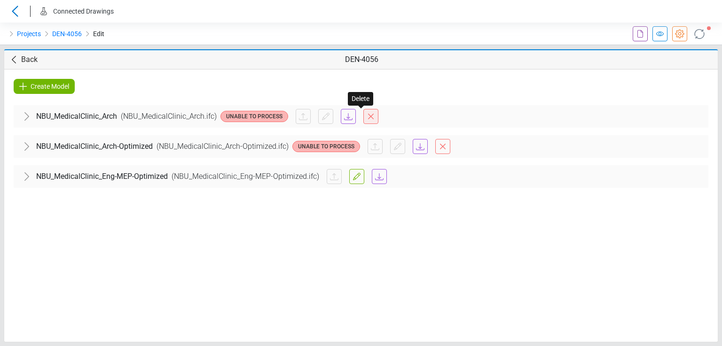
click at [366, 110] on span at bounding box center [370, 116] width 15 height 15
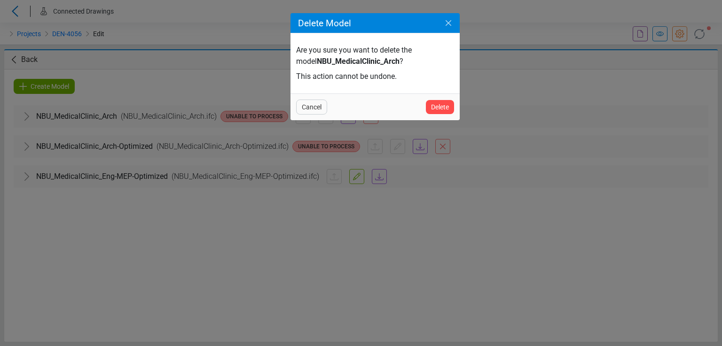
click at [447, 22] on icon "Close" at bounding box center [448, 23] width 6 height 6
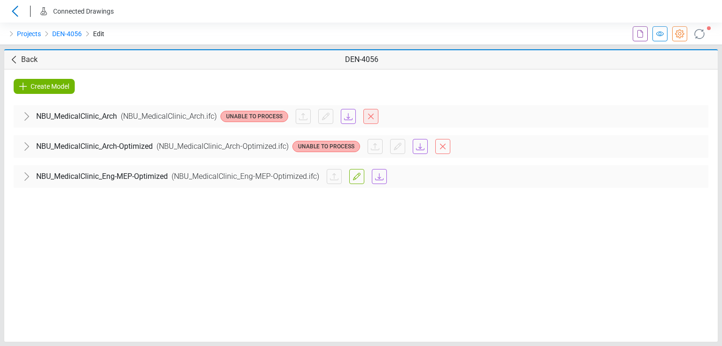
click at [368, 114] on icon at bounding box center [371, 117] width 6 height 6
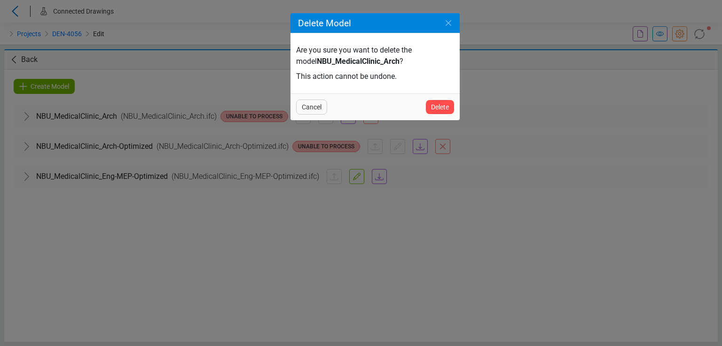
click at [269, 65] on div "Delete Model Are you sure you want to delete the model NBU_MedicalClinic_Arch ?…" at bounding box center [361, 173] width 722 height 346
click at [440, 106] on span "Delete" at bounding box center [440, 106] width 18 height 11
